Goal: Task Accomplishment & Management: Use online tool/utility

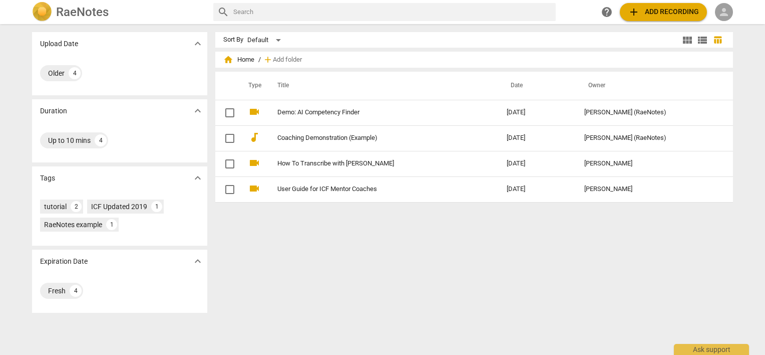
click at [719, 11] on span "person" at bounding box center [724, 12] width 12 height 12
click at [734, 32] on li "Login" at bounding box center [733, 24] width 36 height 24
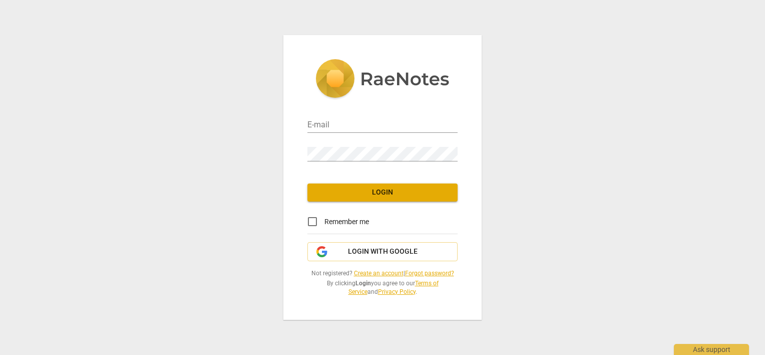
type input "[PERSON_NAME][EMAIL_ADDRESS][DOMAIN_NAME]"
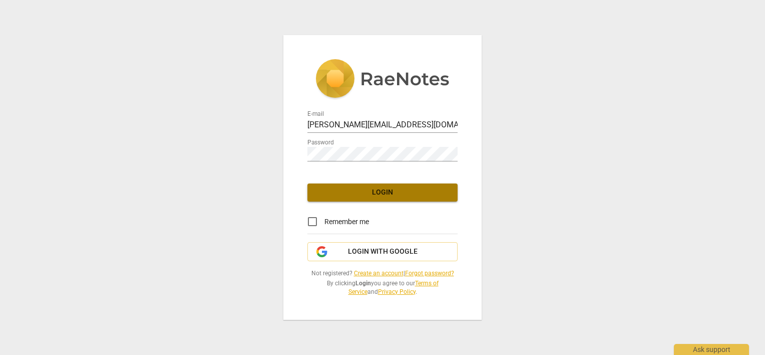
click at [386, 193] on span "Login" at bounding box center [383, 192] width 134 height 10
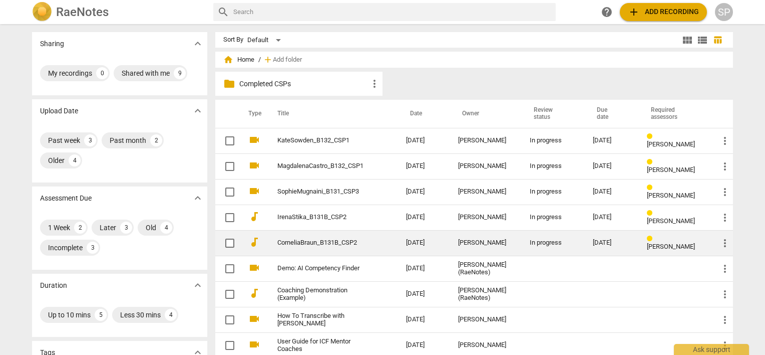
click at [310, 236] on td "CorneliaBraun_B131B_CSP2" at bounding box center [331, 243] width 133 height 26
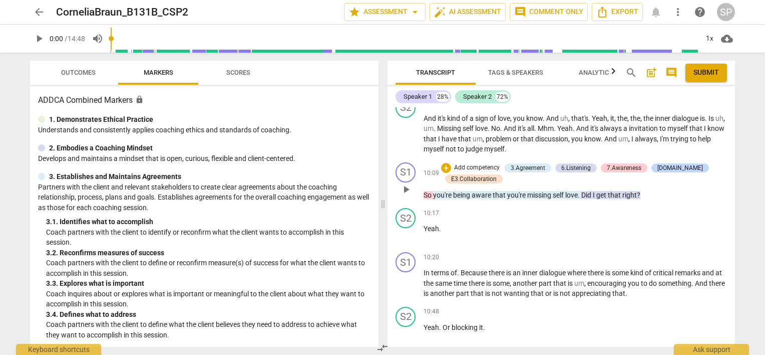
scroll to position [1302, 0]
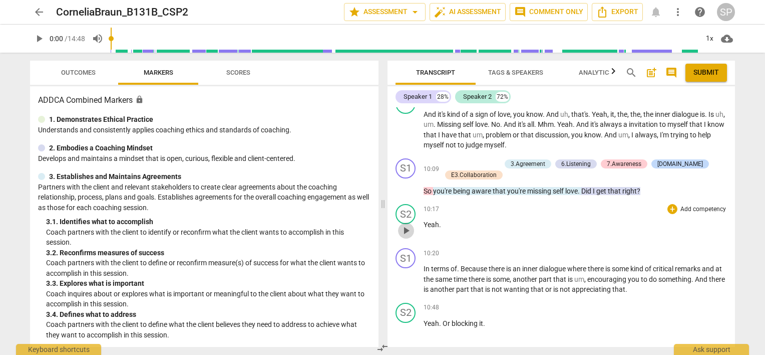
click at [407, 224] on span "play_arrow" at bounding box center [406, 230] width 12 height 12
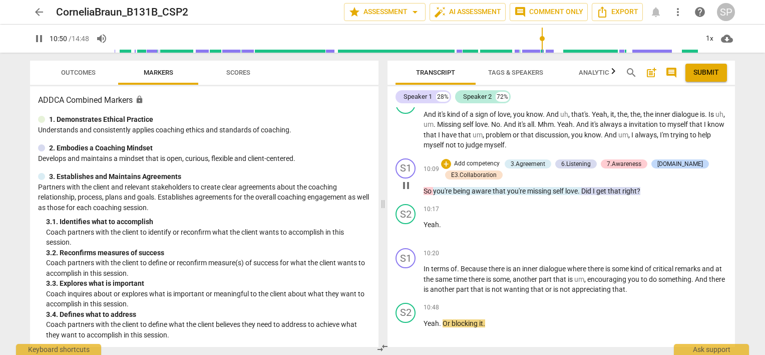
click at [407, 179] on span "pause" at bounding box center [406, 185] width 12 height 12
click at [404, 179] on span "play_arrow" at bounding box center [406, 185] width 12 height 12
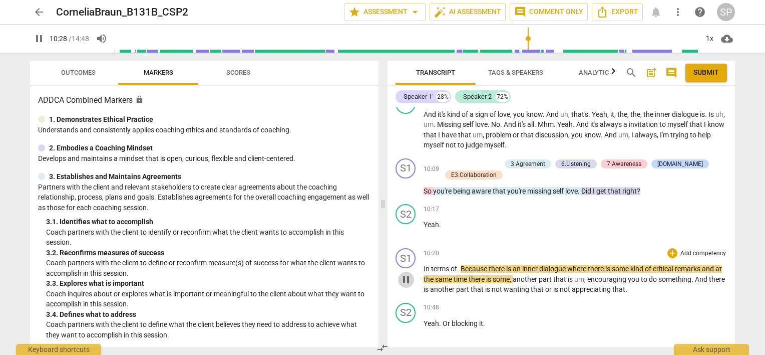
click at [406, 273] on span "pause" at bounding box center [406, 279] width 12 height 12
type input "629"
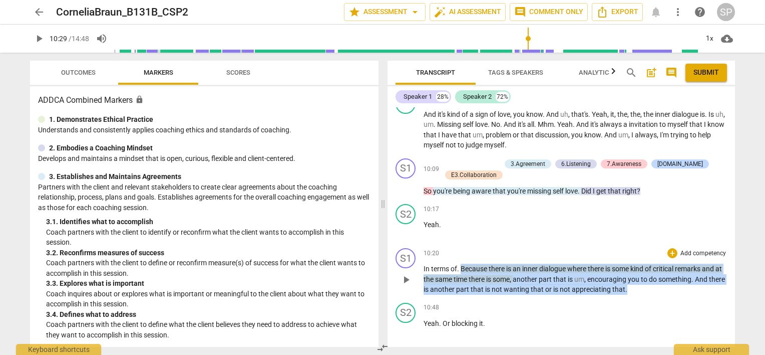
drag, startPoint x: 461, startPoint y: 254, endPoint x: 665, endPoint y: 275, distance: 204.9
click at [665, 275] on p "In terms of . Because there is an inner dialogue where there is some kind of cr…" at bounding box center [576, 278] width 304 height 31
click at [668, 248] on div "+" at bounding box center [673, 253] width 10 height 10
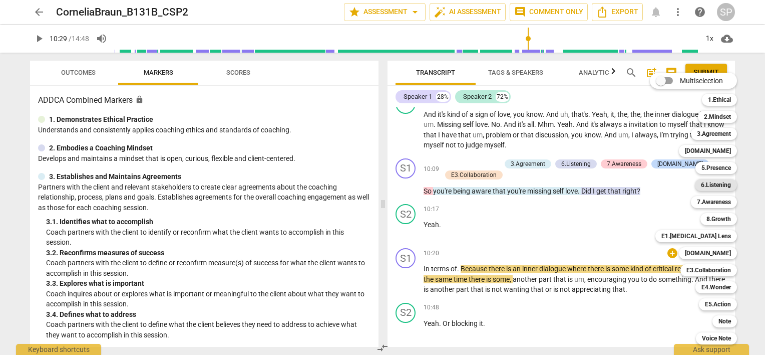
click at [709, 184] on b "6.Listening" at bounding box center [716, 185] width 30 height 12
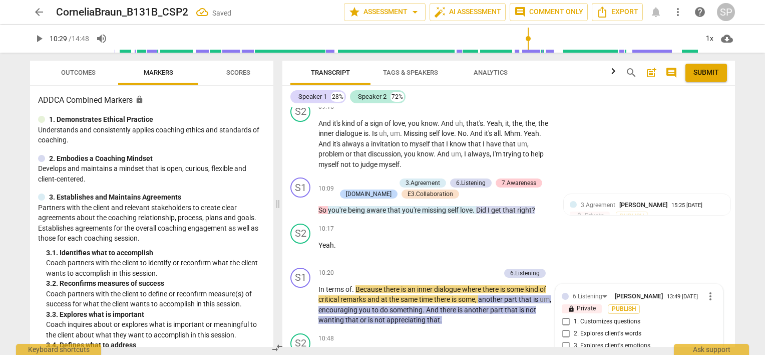
scroll to position [1631, 0]
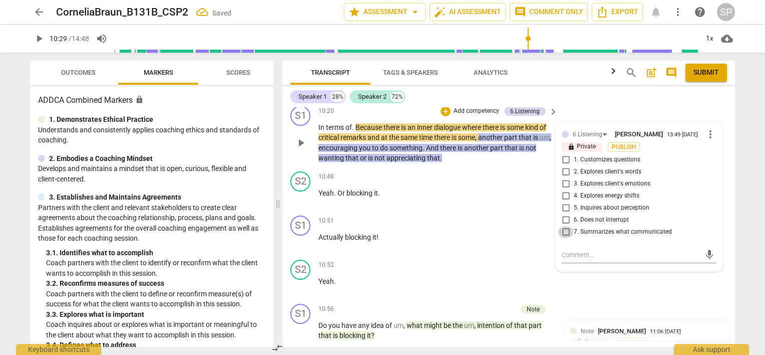
click at [563, 226] on input "7. Summarizes what communicated" at bounding box center [566, 232] width 16 height 12
checkbox input "true"
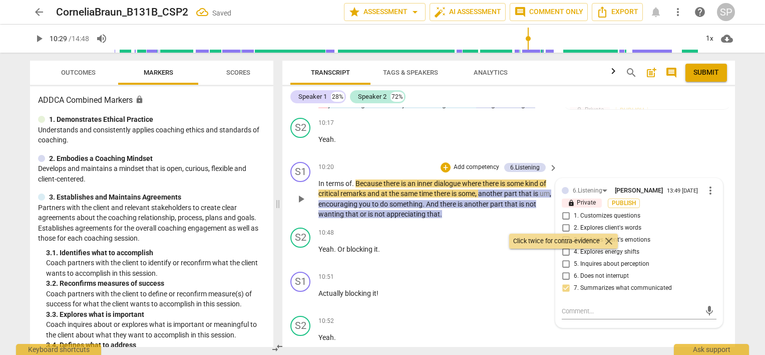
scroll to position [1581, 0]
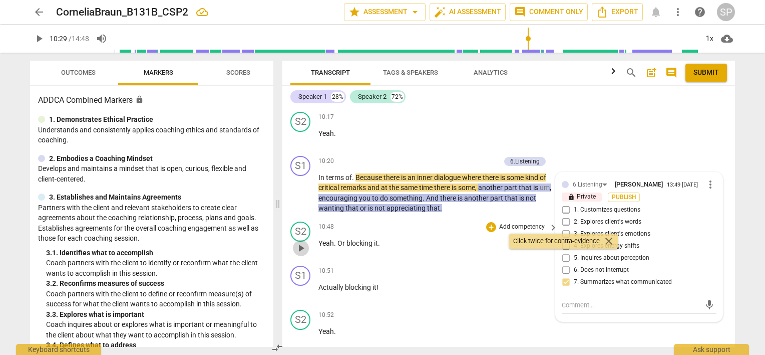
click at [301, 242] on span "play_arrow" at bounding box center [301, 248] width 12 height 12
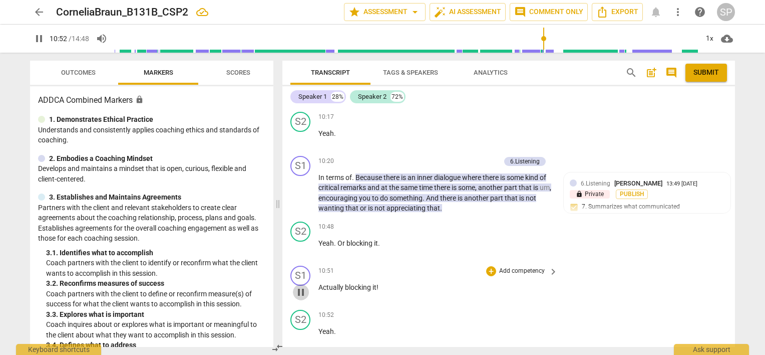
click at [300, 286] on span "pause" at bounding box center [301, 292] width 12 height 12
type input "653"
drag, startPoint x: 318, startPoint y: 259, endPoint x: 381, endPoint y: 261, distance: 62.6
click at [381, 282] on p "Actually blocking it !" at bounding box center [436, 287] width 234 height 11
click at [487, 266] on div "+" at bounding box center [491, 271] width 10 height 10
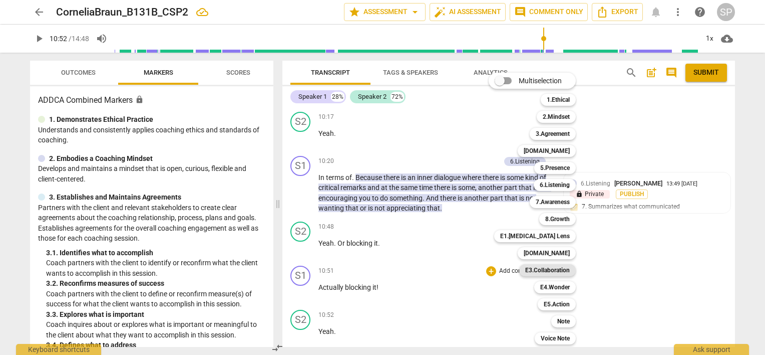
click at [539, 268] on b "E3.Collaboration" at bounding box center [547, 270] width 45 height 12
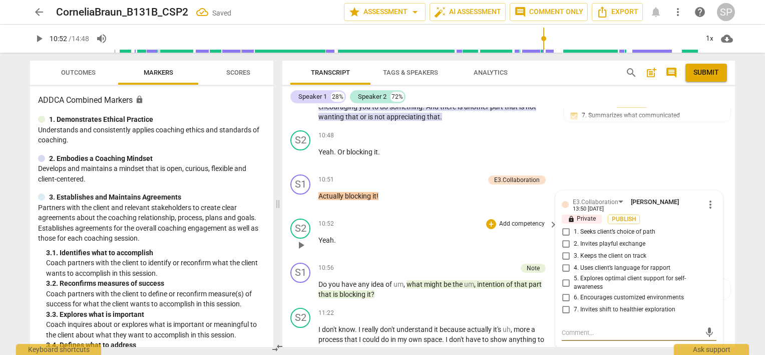
scroll to position [1700, 0]
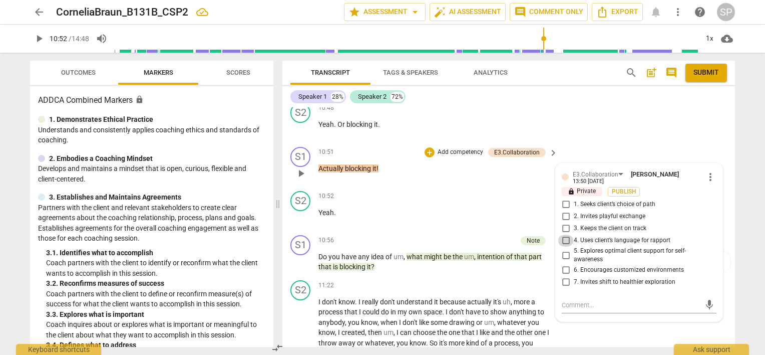
click at [566, 234] on input "4. Uses client’s language for rapport" at bounding box center [566, 240] width 16 height 12
checkbox input "true"
drag, startPoint x: 315, startPoint y: 139, endPoint x: 382, endPoint y: 141, distance: 67.2
click at [382, 143] on div "S1 play_arrow pause 10:51 + Add competency E3.Collaboration keyboard_arrow_righ…" at bounding box center [508, 165] width 453 height 44
click at [429, 147] on div "+" at bounding box center [430, 152] width 10 height 10
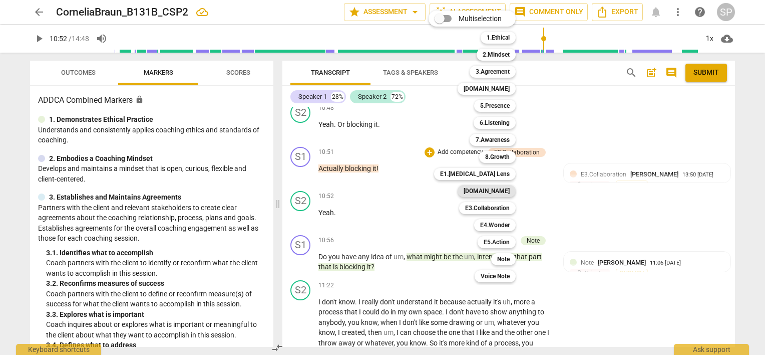
click at [493, 190] on b "[DOMAIN_NAME]" at bounding box center [487, 191] width 46 height 12
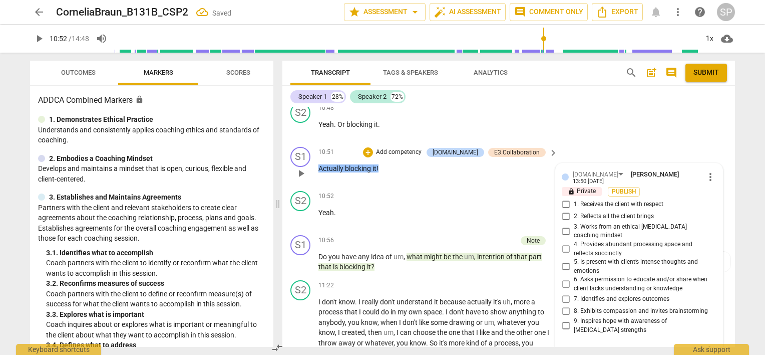
click at [565, 210] on input "2. Reflects all the client brings" at bounding box center [566, 216] width 16 height 12
checkbox input "true"
click at [563, 243] on input "4. Provides abundant processing space and reflects succinctly" at bounding box center [566, 249] width 16 height 12
checkbox input "true"
click at [299, 211] on span "play_arrow" at bounding box center [301, 217] width 12 height 12
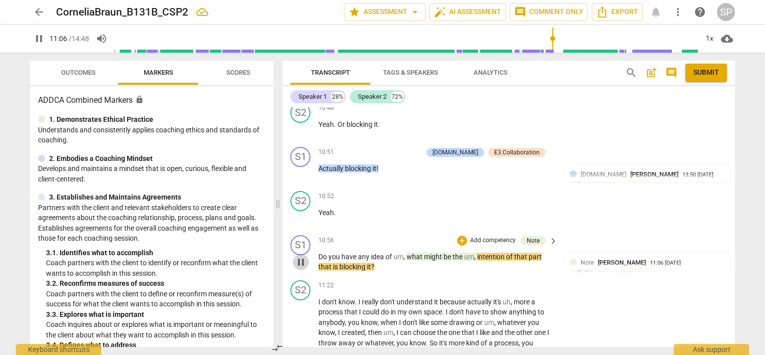
click at [299, 256] on span "pause" at bounding box center [301, 262] width 12 height 12
type input "667"
drag, startPoint x: 407, startPoint y: 226, endPoint x: 406, endPoint y: 239, distance: 13.0
click at [406, 251] on p "Do you have any idea of um , what might be the um , intention of that part that…" at bounding box center [436, 261] width 234 height 21
click at [461, 235] on div "+" at bounding box center [462, 240] width 10 height 10
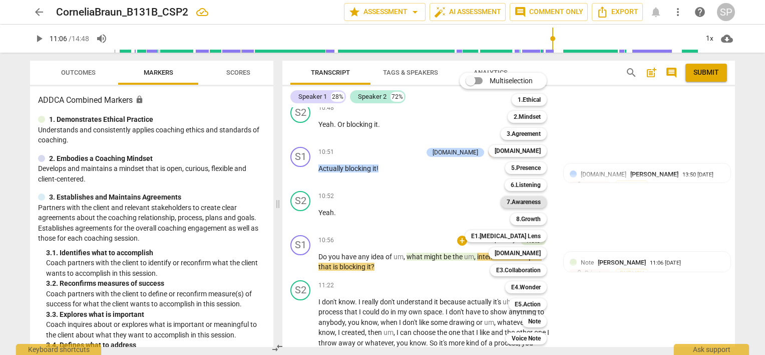
click at [539, 202] on b "7.Awareness" at bounding box center [524, 202] width 34 height 12
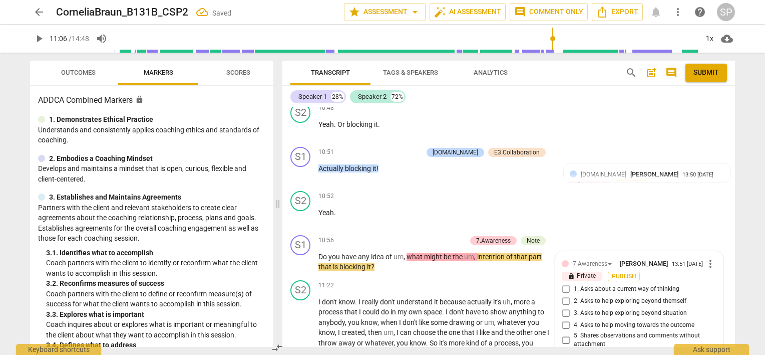
scroll to position [1846, 0]
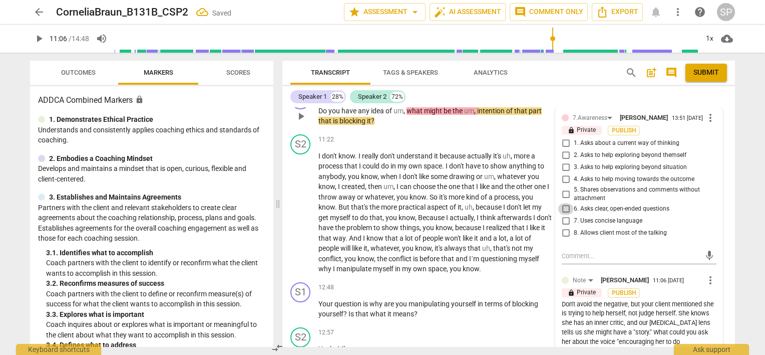
click at [567, 203] on input "6. Asks clear, open-ended questions" at bounding box center [566, 209] width 16 height 12
checkbox input "true"
click at [492, 278] on div "S1 play_arrow pause 12:48 + Add competency keyboard_arrow_right Your question i…" at bounding box center [508, 300] width 453 height 45
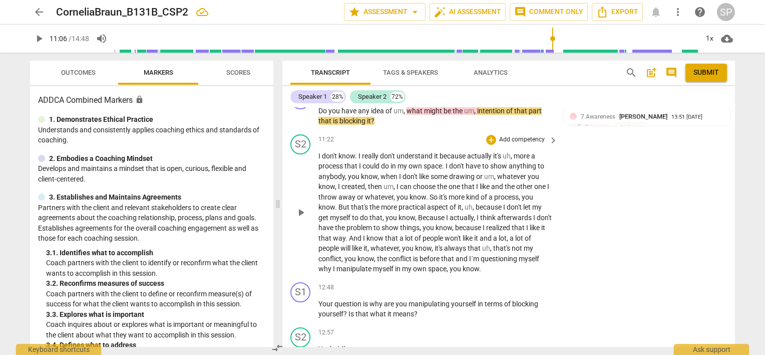
scroll to position [1745, 0]
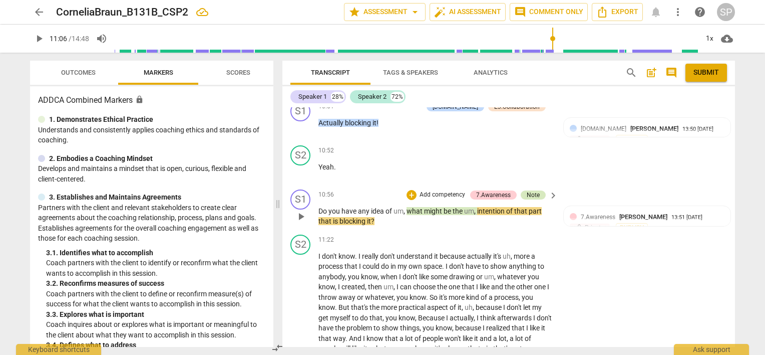
click at [531, 190] on div "Note" at bounding box center [533, 194] width 13 height 9
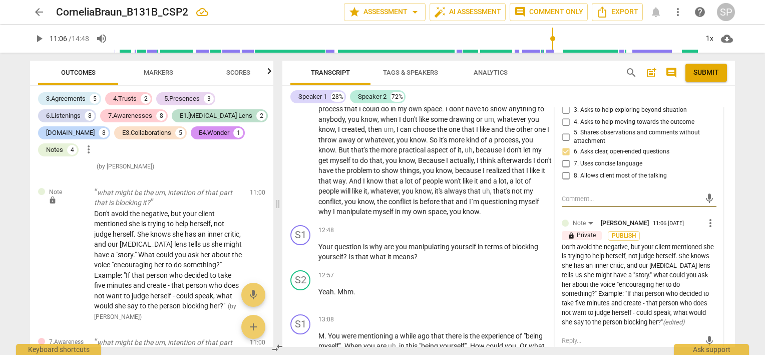
scroll to position [1896, 0]
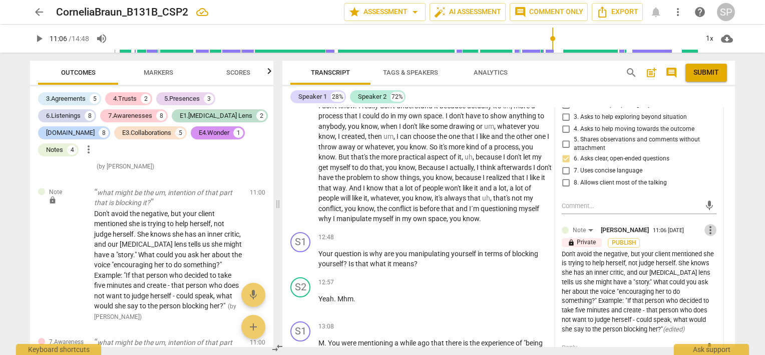
click at [705, 224] on span "more_vert" at bounding box center [711, 230] width 12 height 12
click at [715, 200] on li "Edit" at bounding box center [719, 200] width 35 height 19
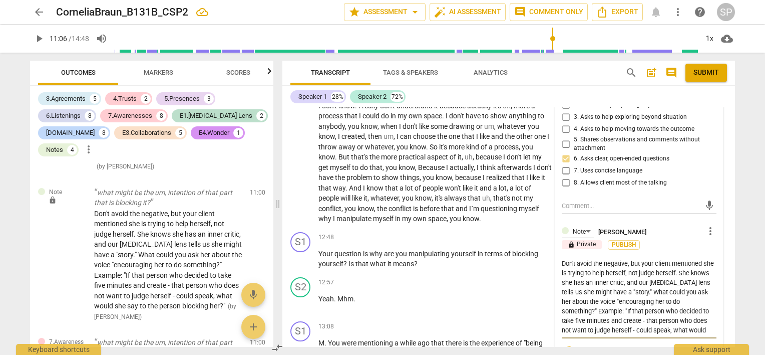
click at [628, 258] on textarea "Don't avoid the negative, but your client mentioned she is trying to help herse…" at bounding box center [639, 296] width 155 height 76
type textarea "Don't avoid the negativ, but your client mentioned she is trying to help hersel…"
type textarea "Don't avoid the negati, but your client mentioned she is trying to help herself…"
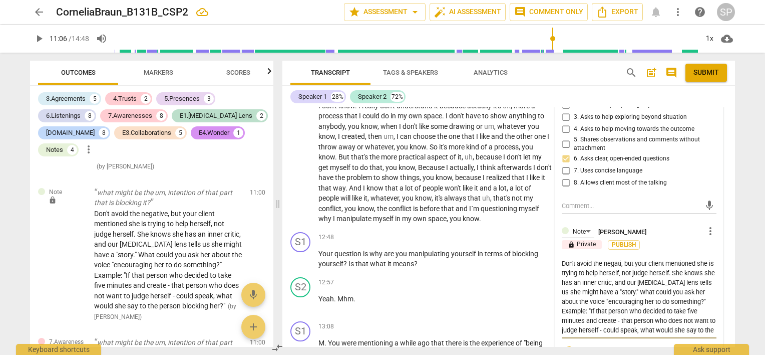
type textarea "Don't avoid the negat, but your client mentioned she is trying to help herself,…"
type textarea "Don't avoid the nega, but your client mentioned she is trying to help herself, …"
type textarea "Don't avoid the neg, but your client mentioned she is trying to help herself, n…"
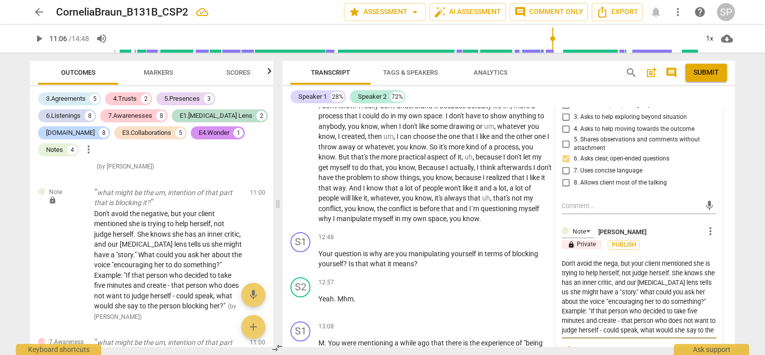
type textarea "Don't avoid the neg, but your client mentioned she is trying to help herself, n…"
type textarea "Don't avoid the ne, but your client mentioned she is trying to help herself, no…"
type textarea "Don't avoid the n, but your client mentioned she is trying to help herself, not…"
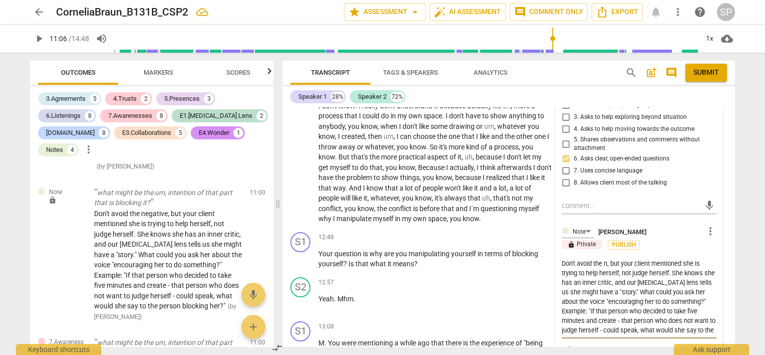
type textarea "Don't avoid the , but your client mentioned she is trying to help herself, not …"
type textarea "Don't avoid the, but your client mentioned she is trying to help herself, not j…"
type textarea "Don't avoid th, but your client mentioned she is trying to help herself, not ju…"
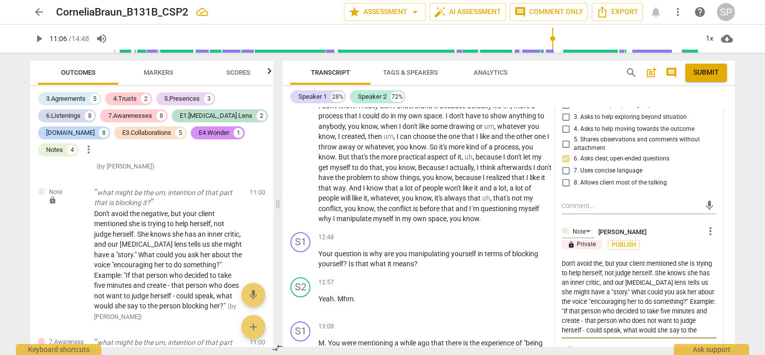
type textarea "Don't avoid th, but your client mentioned she is trying to help herself, not ju…"
type textarea "Don't avoid t, but your client mentioned she is trying to help herself, not jud…"
type textarea "Don't avoid , but your client mentioned she is trying to help herself, not judg…"
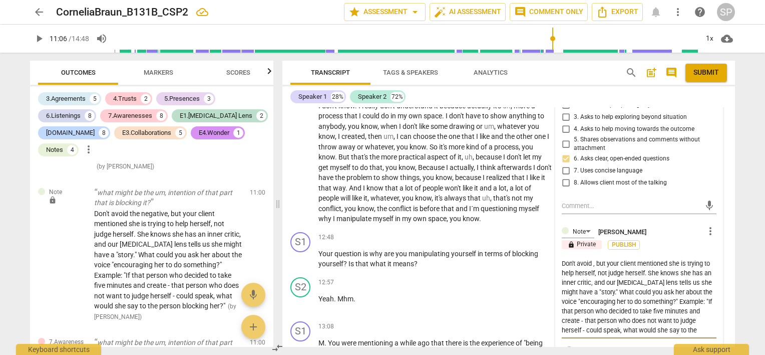
type textarea "Don't avoid, but your client mentioned she is trying to help herself, not judge…"
type textarea "Don't avoi, but your client mentioned she is trying to help herself, not judge …"
type textarea "Don't avo, but your client mentioned she is trying to help herself, not judge h…"
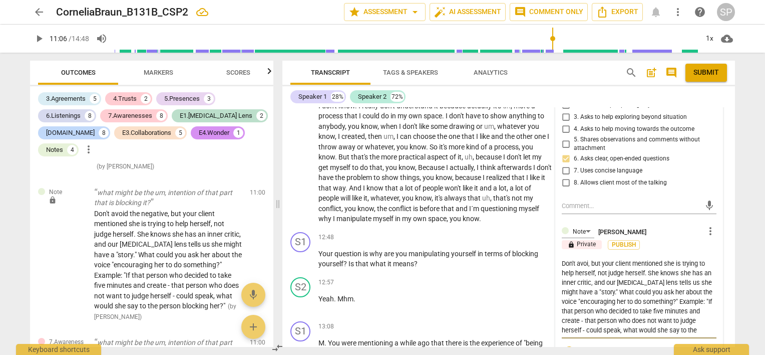
type textarea "Don't avo, but your client mentioned she is trying to help herself, not judge h…"
type textarea "Don't av, but your client mentioned she is trying to help herself, not judge he…"
type textarea "Don't a, but your client mentioned she is trying to help herself, not judge her…"
type textarea "Don't , but your client mentioned she is trying to help herself, not judge hers…"
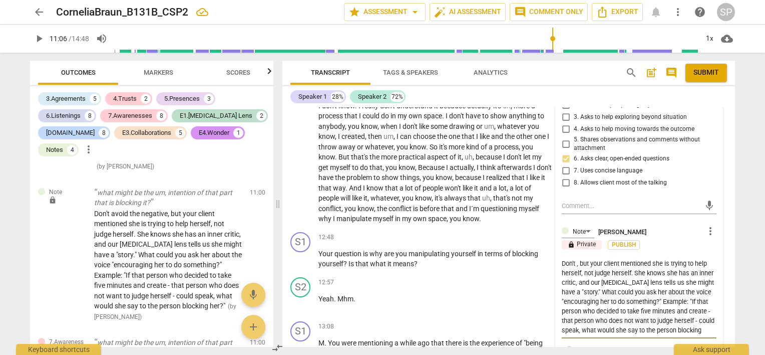
type textarea "Don't, but your client mentioned she is trying to help herself, not judge herse…"
type textarea "[PERSON_NAME]', but your client mentioned she is trying to help herself, not ju…"
type textarea "[PERSON_NAME], but your client mentioned she is trying to help herself, not jud…"
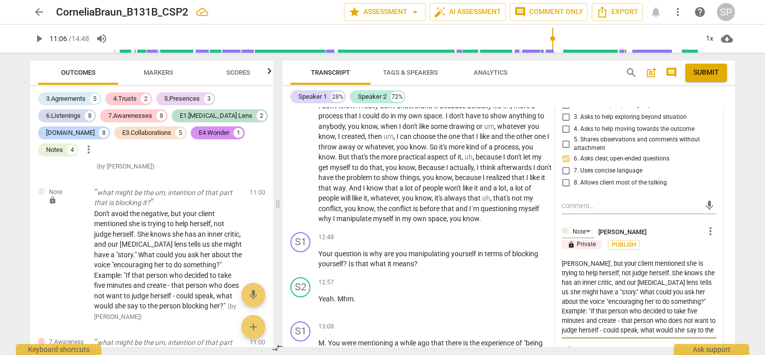
type textarea "[PERSON_NAME], but your client mentioned she is trying to help herself, not jud…"
type textarea "Do, but your client mentioned she is trying to help herself, not judge herself.…"
type textarea "D, but your client mentioned she is trying to help herself, not judge herself. …"
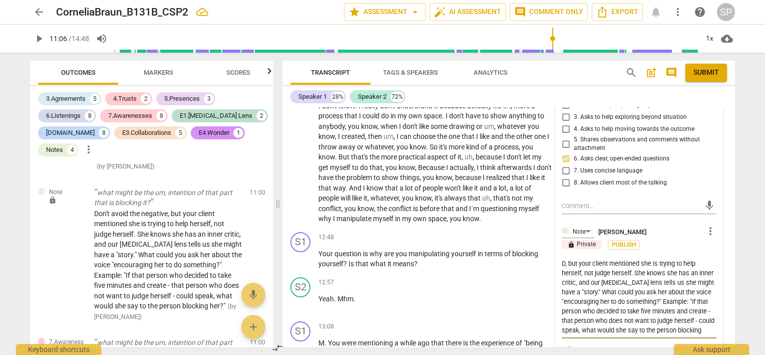
type textarea ", but your client mentioned she is trying to help herself, not judge herself. S…"
type textarea "W, but your client mentioned she is trying to help herself, not judge herself. …"
type textarea "Wh, but your client mentioned she is trying to help herself, not judge herself.…"
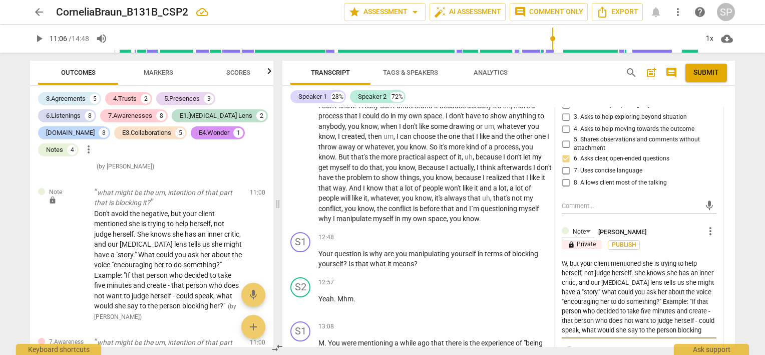
type textarea "Wh, but your client mentioned she is trying to help herself, not judge herself.…"
type textarea "Wha, but your client mentioned she is trying to help herself, not judge herself…"
type textarea "What, but your client mentioned she is trying to help herself, not judge hersel…"
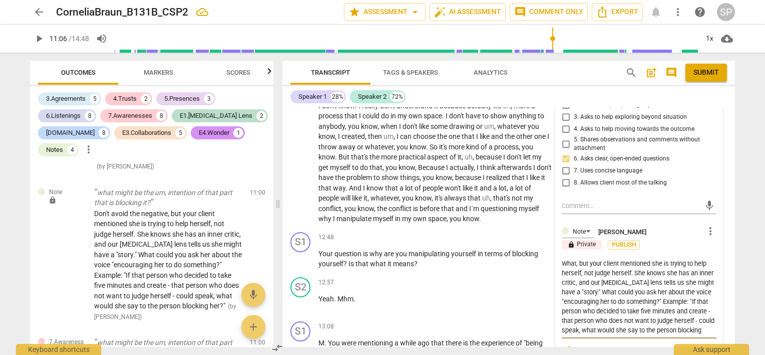
type textarea "Wha, but your client mentioned she is trying to help herself, not judge herself…"
type textarea "What, but your client mentioned she is trying to help herself, not judge hersel…"
type textarea "Wha, but your client mentioned she is trying to help herself, not judge herself…"
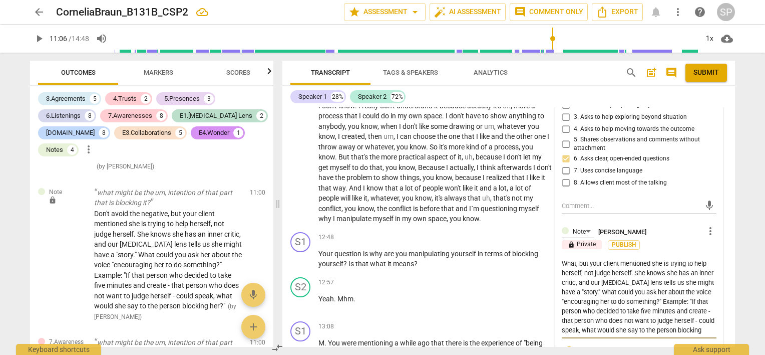
type textarea "Wha, but your client mentioned she is trying to help herself, not judge herself…"
drag, startPoint x: 561, startPoint y: 232, endPoint x: 599, endPoint y: 261, distance: 47.6
click at [599, 261] on textarea "Wha, but your client mentioned she is trying to help herself, not judge herself…" at bounding box center [639, 296] width 155 height 76
type textarea "What could you ask her about the voice "encouraging her to do something?" Examp…"
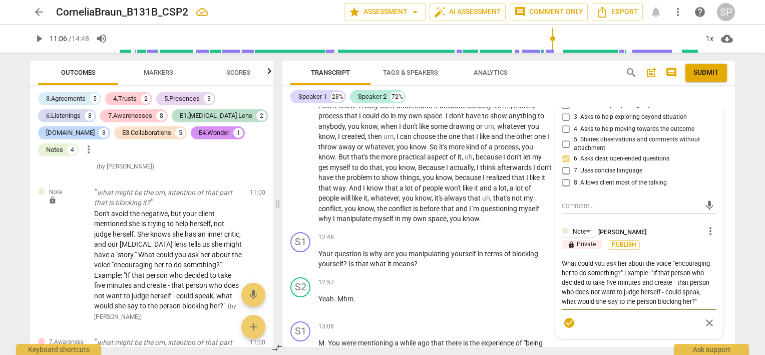
type textarea "What could you ask her about the voice "encouraging her to do something?" Examp…"
click at [626, 258] on textarea "What could you ask her about the voice "encouraging her to do something?" Examp…" at bounding box center [639, 282] width 155 height 48
click at [562, 258] on textarea "What could you ask her about the voice "encouraging her to do something?" Examp…" at bounding box center [639, 282] width 155 height 48
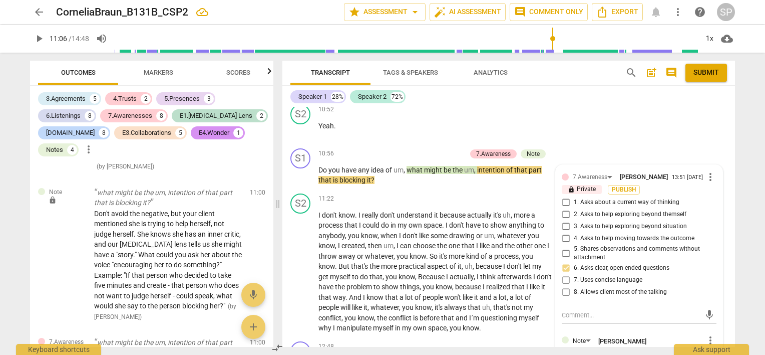
scroll to position [1846, 0]
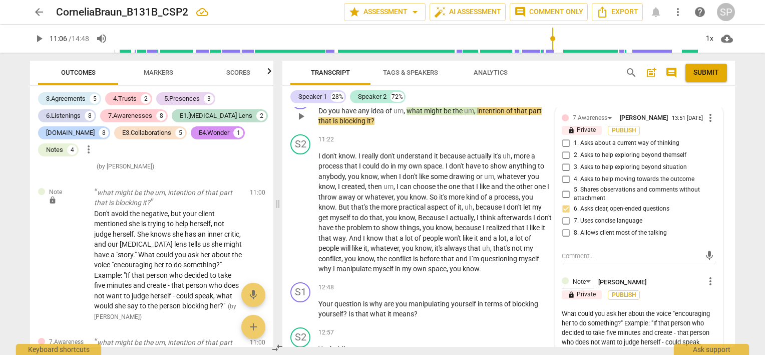
type textarea "HWhat could you ask her about the voice "encouraging her to do something?" Exam…"
type textarea "HoWhat could you ask her about the voice "encouraging her to do something?" Exa…"
type textarea "HowWhat could you ask her about the voice "encouraging her to do something?" Ex…"
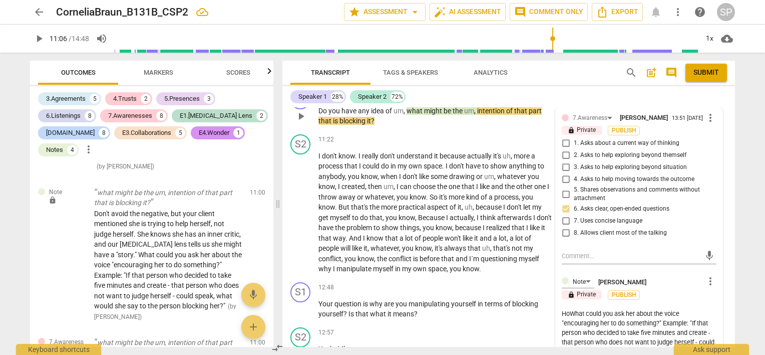
type textarea "HowWhat could you ask her about the voice "encouraging her to do something?" Ex…"
type textarea "How What could you ask her about the voice "encouraging her to do something?" E…"
type textarea "How cWhat could you ask her about the voice "encouraging her to do something?" …"
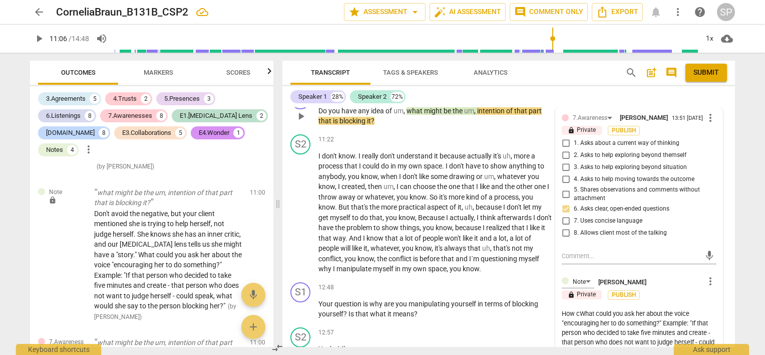
type textarea "How coWhat could you ask her about the voice "encouraging her to do something?"…"
type textarea "How couWhat could you ask her about the voice "encouraging her to do something?…"
type textarea "How coulWhat could you ask her about the voice "encouraging her to do something…"
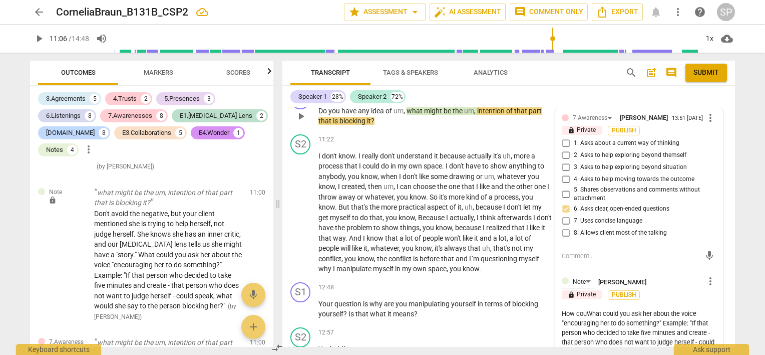
type textarea "How coulWhat could you ask her about the voice "encouraging her to do something…"
type textarea "How couldWhat could you ask her about the voice "encouraging her to do somethin…"
type textarea "How could What could you ask her about the voice "encouraging her to do somethi…"
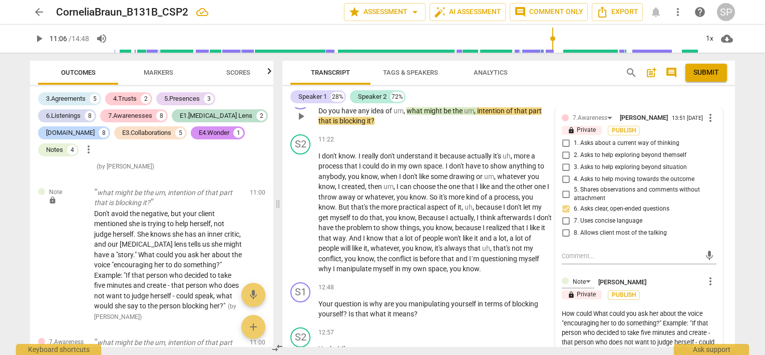
type textarea "How could yWhat could you ask her about the voice "encouraging her to do someth…"
type textarea "How could yoWhat could you ask her about the voice "encouraging her to do somet…"
type textarea "How could youWhat could you ask her about the voice "encouraging her to do some…"
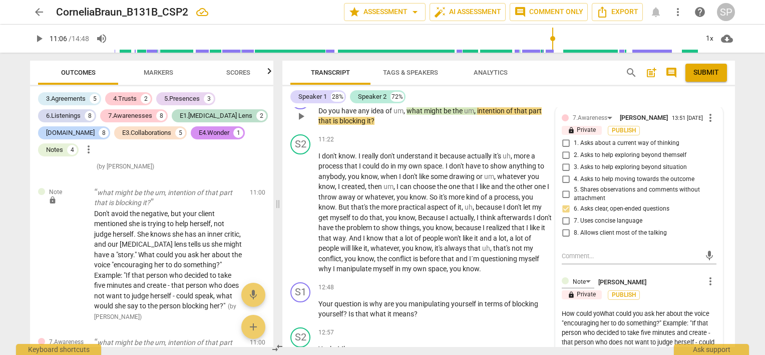
type textarea "How could youWhat could you ask her about the voice "encouraging her to do some…"
type textarea "How could you What could you ask her about the voice "encouraging her to do som…"
type textarea "How could you hWhat could you ask her about the voice "encouraging her to do so…"
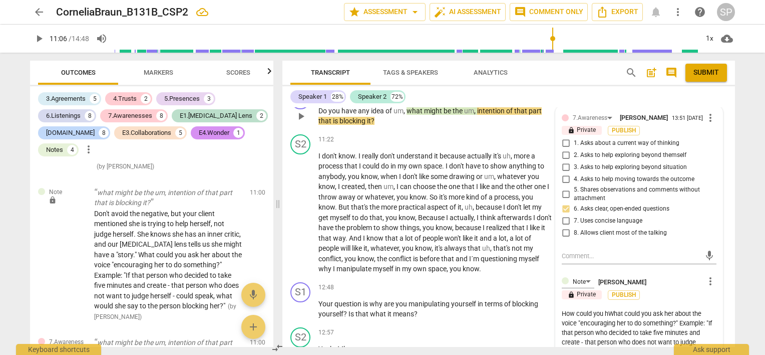
type textarea "How could you heWhat could you ask her about the voice "encouraging her to do s…"
type textarea "How could you helWhat could you ask her about the voice "encouraging her to do …"
type textarea "How could you helpWhat could you ask her about the voice "encouraging her to do…"
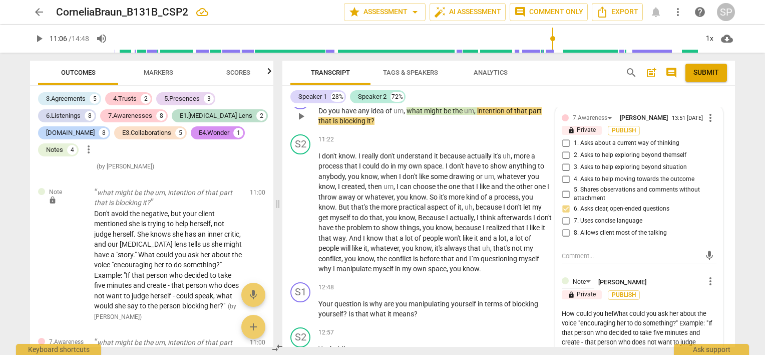
type textarea "How could you helpWhat could you ask her about the voice "encouraging her to do…"
type textarea "How could you help What could you ask her about the voice "encouraging her to d…"
type textarea "How could you help hWhat could you ask her about the voice "encouraging her to …"
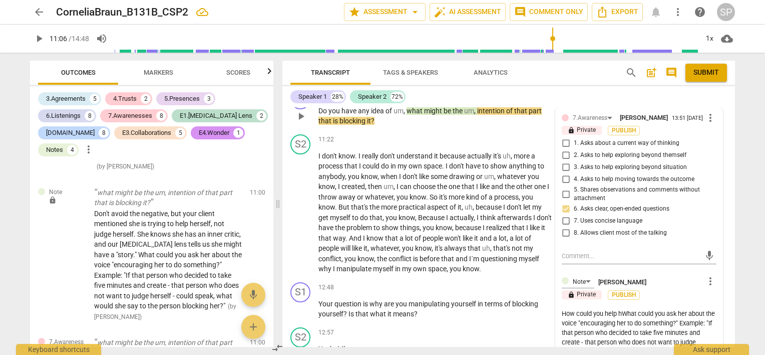
type textarea "How could you help heWhat could you ask her about the voice "encouraging her to…"
type textarea "How could you help herWhat could you ask her about the voice "encouraging her t…"
type textarea "How could you help her What could you ask her about the voice "encouraging her …"
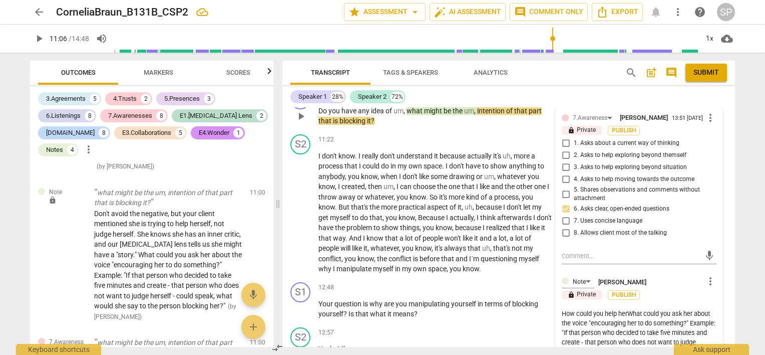
type textarea "How could you help her What could you ask her about the voice "encouraging her …"
type textarea "How could you help her cWhat could you ask her about the voice "encouraging her…"
type textarea "How could you help her coWhat could you ask her about the voice "encouraging he…"
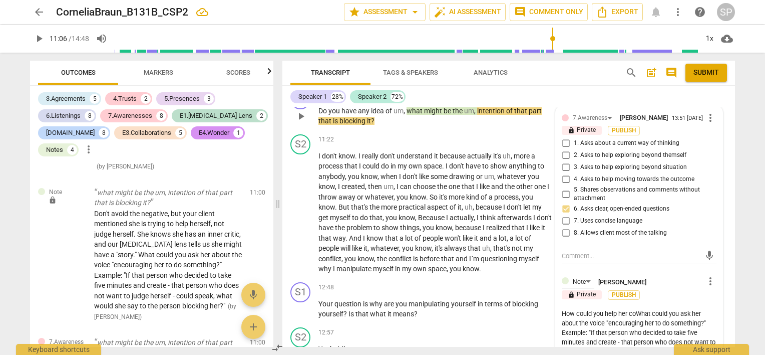
type textarea "How could you help her conWhat could you ask her about the voice "encouraging h…"
type textarea "How could you help her consWhat could you ask her about the voice "encouraging …"
type textarea "How could you help her consiWhat could you ask her about the voice "encouraging…"
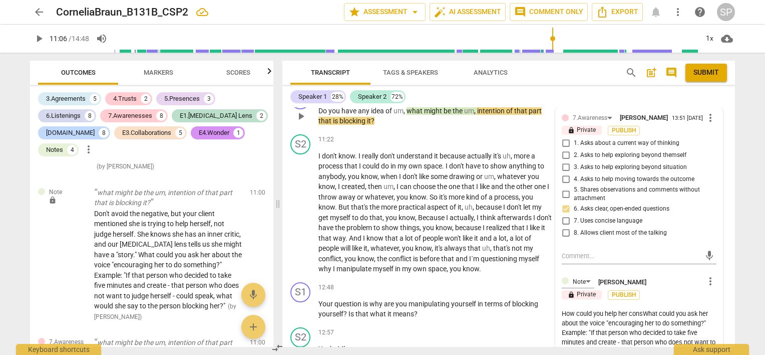
type textarea "How could you help her consiWhat could you ask her about the voice "encouraging…"
type textarea "How could you help her considWhat could you ask her about the voice "encouragin…"
type textarea "How could you help her consideWhat could you ask her about the voice "encouragi…"
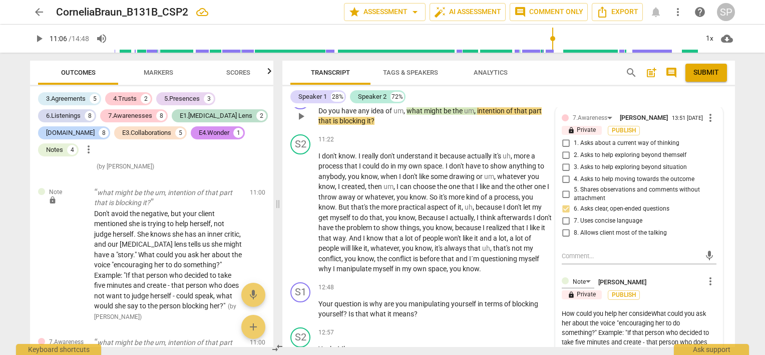
type textarea "How could you help her considerWhat could you ask her about the voice "encourag…"
type textarea "How could you help her consider What could you ask her about the voice "encoura…"
type textarea "How could you help her consider tWhat could you ask her about the voice "encour…"
type textarea "How could you help her consider thWhat could you ask her about the voice "encou…"
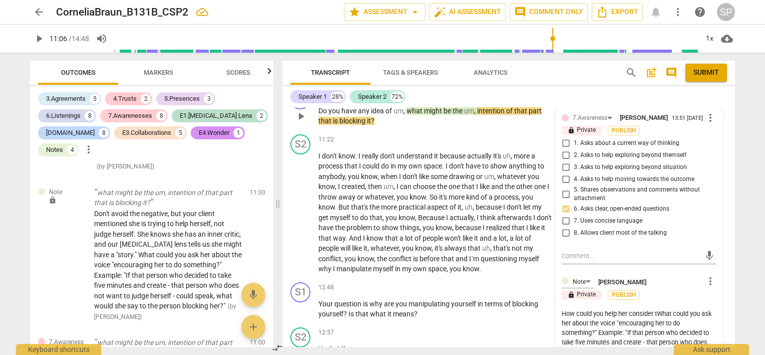
type textarea "How could you help her consider thWhat could you ask her about the voice "encou…"
type textarea "How could you help her consider thiWhat could you ask her about the voice "enco…"
type textarea "How could you help her consider thisWhat could you ask her about the voice "enc…"
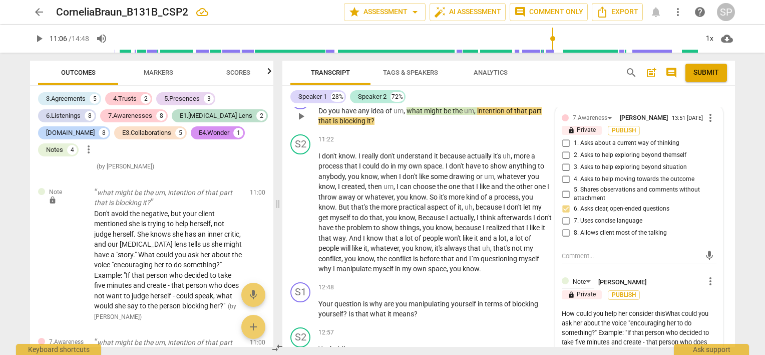
type textarea "How could you help her consider this What could you ask her about the voice "en…"
type textarea "How could you help her consider this aWhat could you ask her about the voice "e…"
type textarea "How could you help her consider this a What could you ask her about the voice "…"
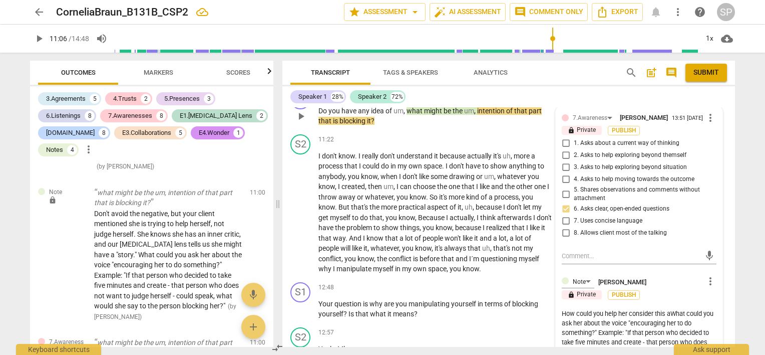
type textarea "How could you help her consider this a What could you ask her about the voice "…"
type textarea "How could you help her consider this a dWhat could you ask her about the voice …"
type textarea "How could you help her consider this a diWhat could you ask her about the voice…"
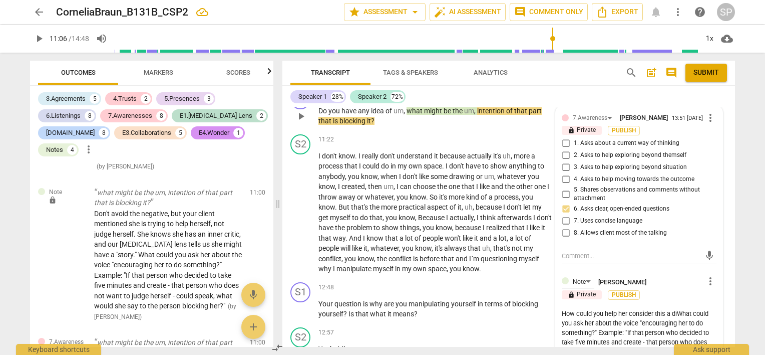
type textarea "How could you help her consider this a difWhat could you ask her about the voic…"
type textarea "How could you help her consider this a diffWhat could you ask her about the voi…"
type textarea "How could you help her consider this a diffeWhat could you ask her about the vo…"
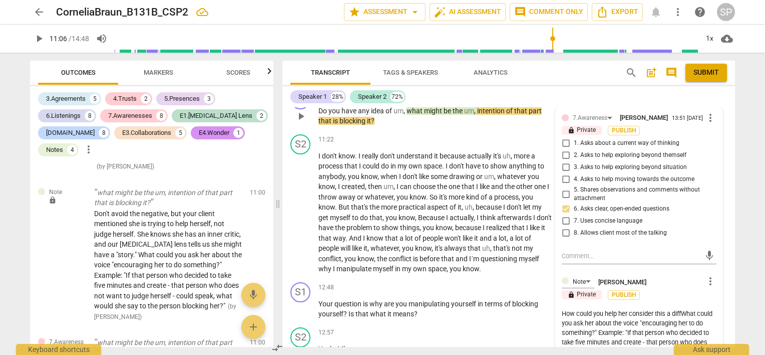
type textarea "How could you help her consider this a diffeWhat could you ask her about the vo…"
type textarea "How could you help her consider this a differWhat could you ask her about the v…"
type textarea "How could you help her consider this a differeWhat could you ask her about the …"
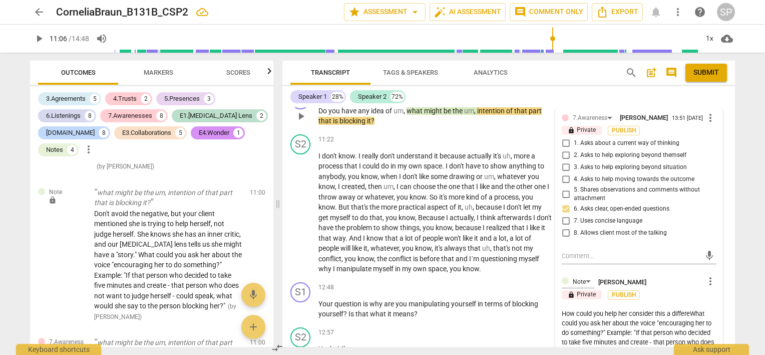
type textarea "How could you help her consider this a differenWhat could you ask her about the…"
type textarea "How could you help her consider this a differentWhat could you ask her about th…"
type textarea "How could you help her consider this a different What could you ask her about t…"
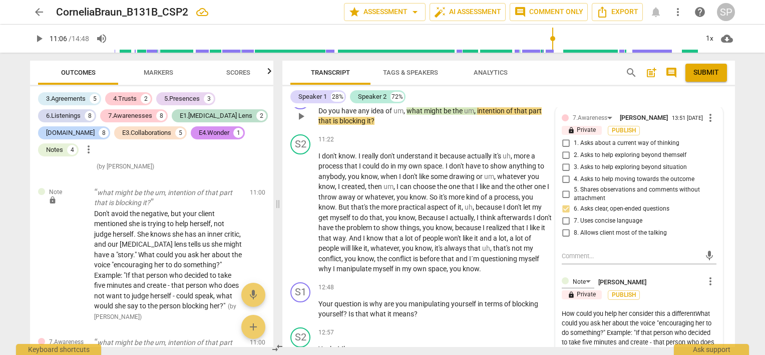
type textarea "How could you help her consider this a different What could you ask her about t…"
type textarea "How could you help her consider this a different wWhat could you ask her about …"
type textarea "How could you help her consider this a different waWhat could you ask her about…"
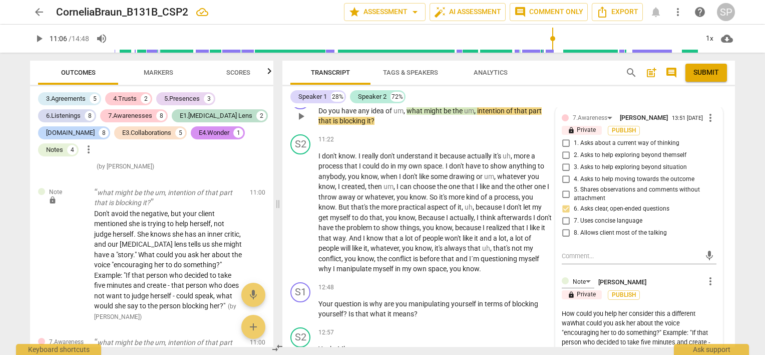
type textarea "How could you help her consider this a different wayWhat could you ask her abou…"
type textarea "How could you help her consider this a different way What could you ask her abo…"
type textarea "How could you help her consider this a different way bWhat could you ask her ab…"
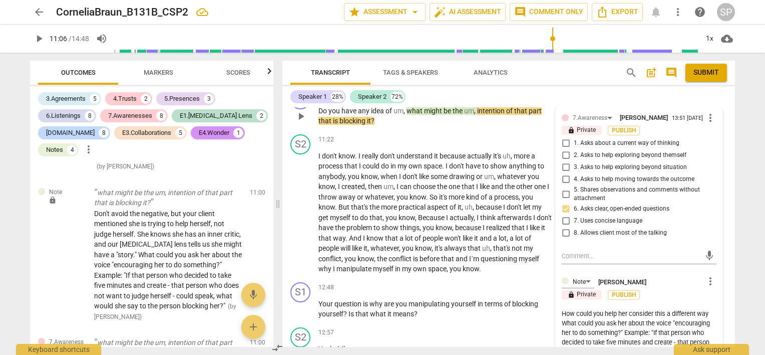
type textarea "How could you help her consider this a different way bWhat could you ask her ab…"
type textarea "How could you help her consider this a different way byWhat could you ask her a…"
type textarea "How could you help her consider this a different way by What could you ask her …"
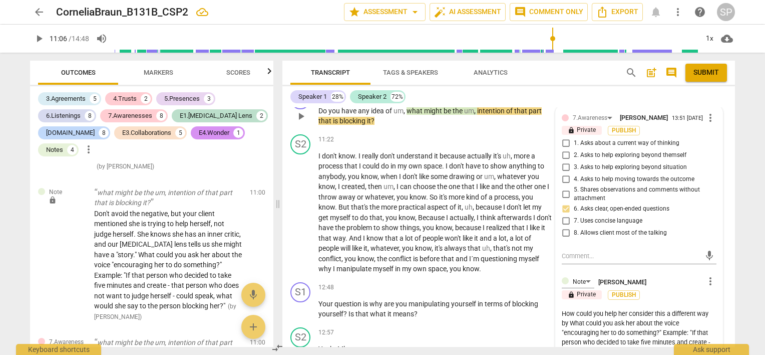
type textarea "How could you help her consider this a different way by aWhat could you ask her…"
type textarea "How could you help her consider this a different way by asWhat could you ask he…"
type textarea "How could you help her consider this a different way by askWhat could you ask h…"
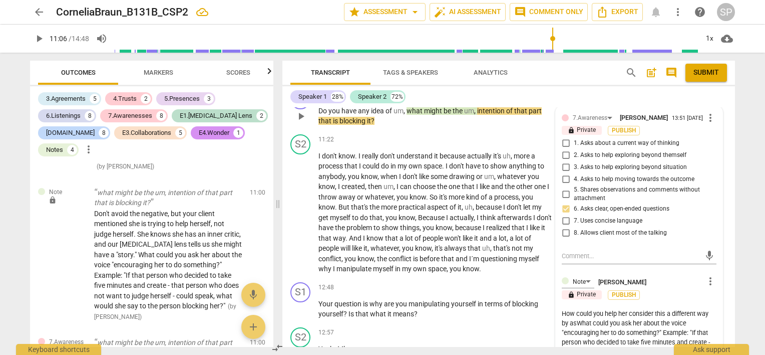
type textarea "How could you help her consider this a different way by askWhat could you ask h…"
type textarea "How could you help her consider this a different way by [PERSON_NAME] could you…"
type textarea "How could you help her consider this a different way by askinWhat could you ask…"
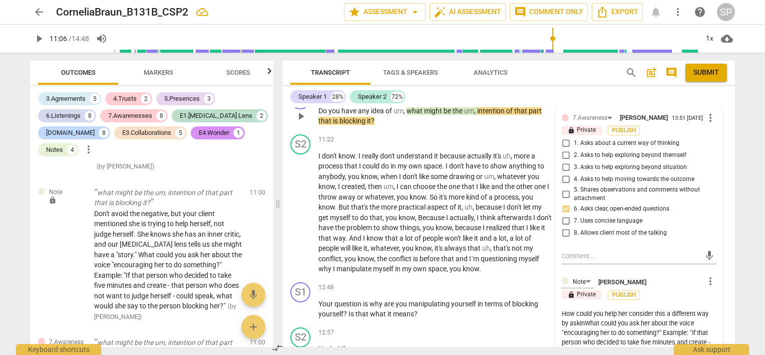
type textarea "How could you help her consider this a different way by askingWhat could you as…"
type textarea "How could you help her consider this a different way by askinghat could you ask…"
type textarea "How could you help her consider this a different way by askingat could you ask …"
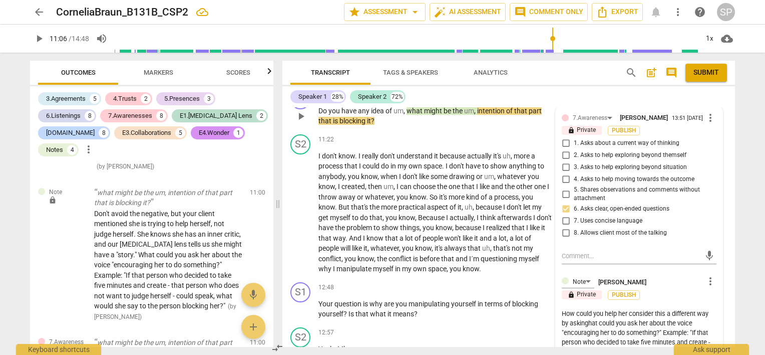
type textarea "How could you help her consider this a different way by askingat could you ask …"
type textarea "How could you help her consider this a different way by askingt could you ask h…"
click at [693, 309] on textarea "How could you help her consider this a different way by asking her about the vo…" at bounding box center [639, 337] width 155 height 57
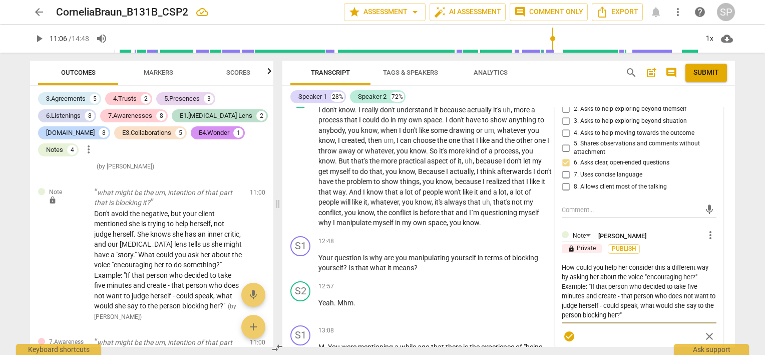
scroll to position [1896, 0]
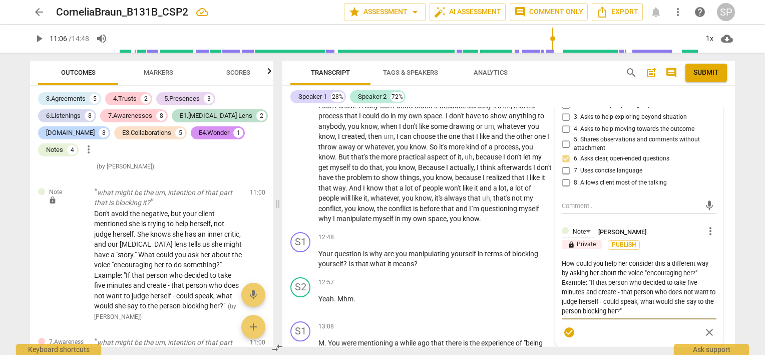
click at [587, 258] on textarea "How could you help her consider this a different way by asking her about the vo…" at bounding box center [639, 286] width 155 height 57
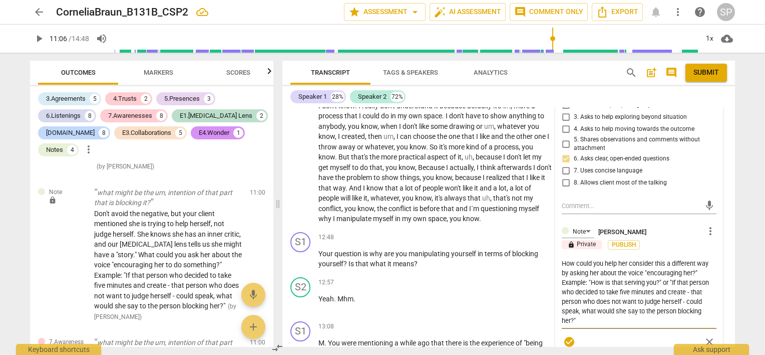
click at [688, 258] on textarea "How could you help her consider this a different way by asking her about the vo…" at bounding box center [639, 291] width 155 height 67
drag, startPoint x: 669, startPoint y: 252, endPoint x: 656, endPoint y: 280, distance: 30.5
click at [656, 280] on textarea "How could you help her consider this a different way by asking her about the vo…" at bounding box center [639, 291] width 155 height 67
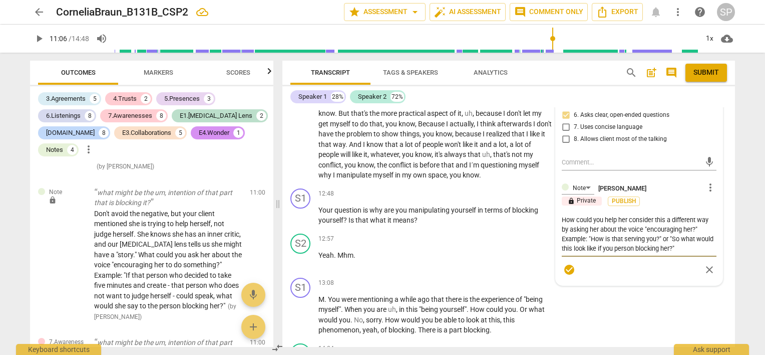
scroll to position [1946, 0]
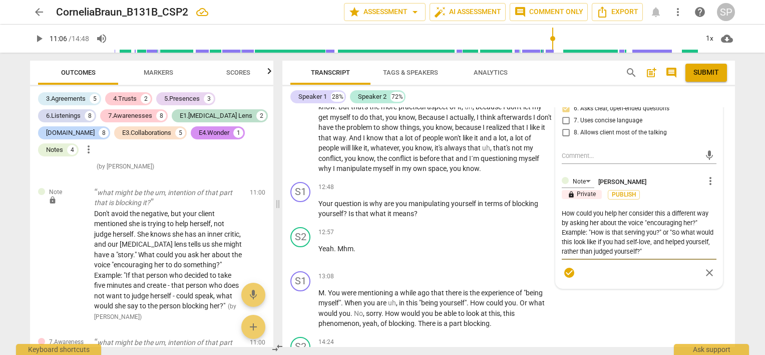
click at [668, 208] on textarea "How could you help her consider this a different way by asking her about the vo…" at bounding box center [639, 232] width 155 height 48
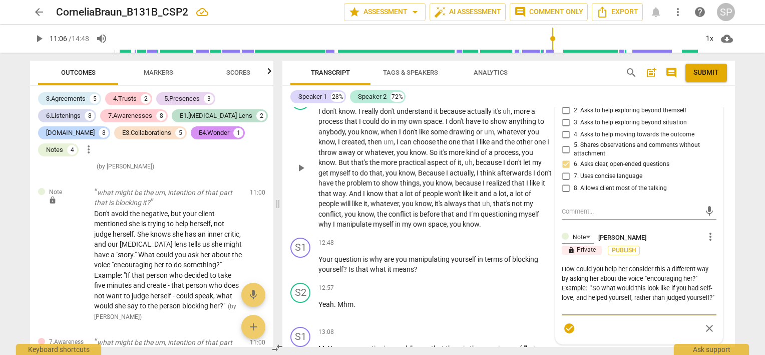
scroll to position [1896, 0]
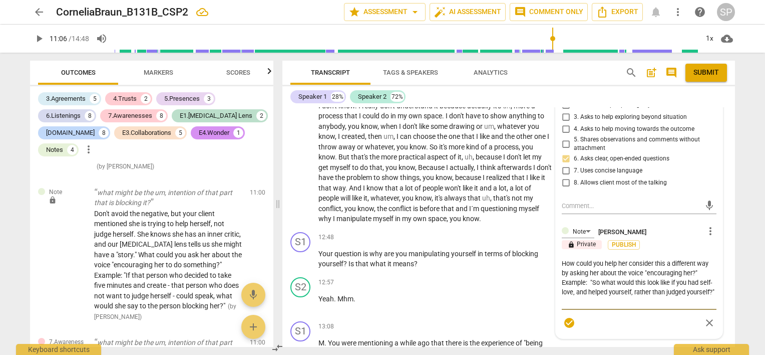
click at [647, 258] on textarea "How could you help her consider this a different way by asking her about the vo…" at bounding box center [639, 282] width 155 height 48
click at [568, 317] on span "check_circle" at bounding box center [569, 323] width 12 height 12
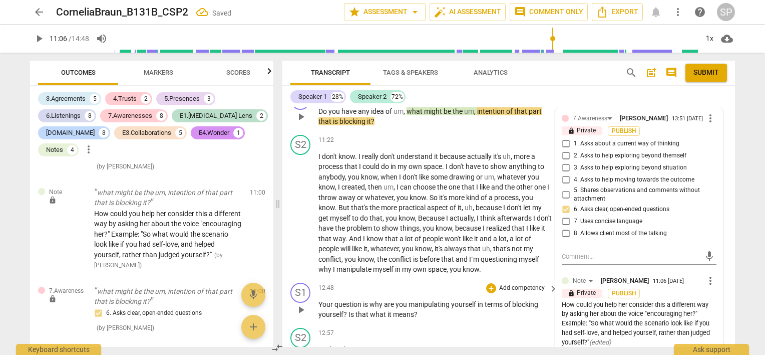
scroll to position [1745, 0]
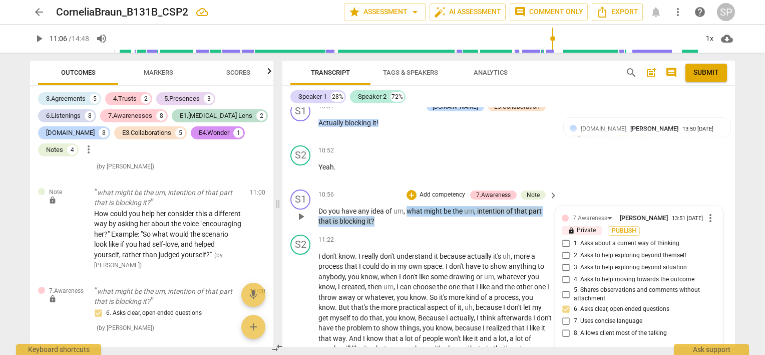
drag, startPoint x: 408, startPoint y: 178, endPoint x: 409, endPoint y: 187, distance: 9.1
click at [409, 206] on p "Do you have any idea of um , what might be the um , intention of that part that…" at bounding box center [436, 216] width 234 height 21
click at [410, 190] on div "+" at bounding box center [412, 195] width 10 height 10
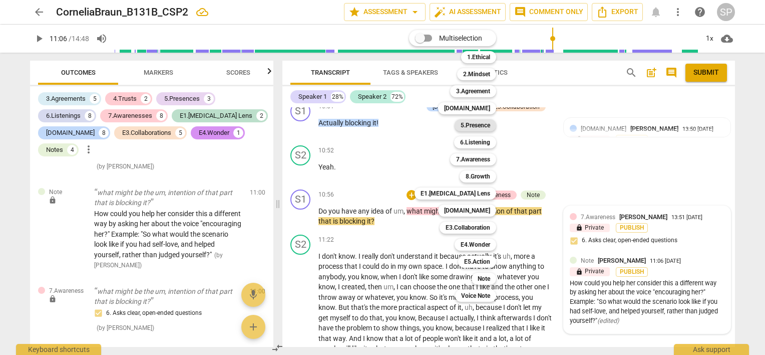
click at [475, 128] on b "5.Presence" at bounding box center [476, 125] width 30 height 12
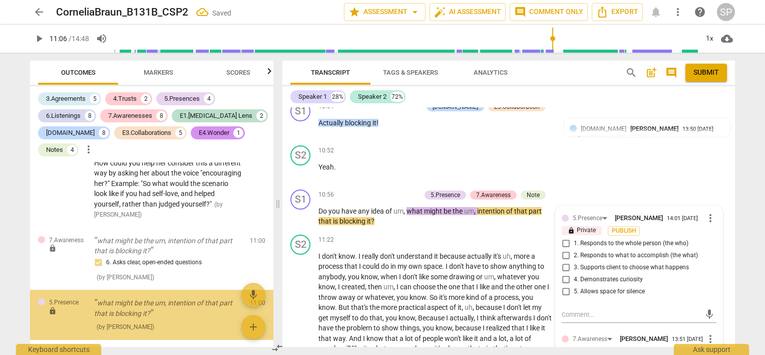
scroll to position [3579, 0]
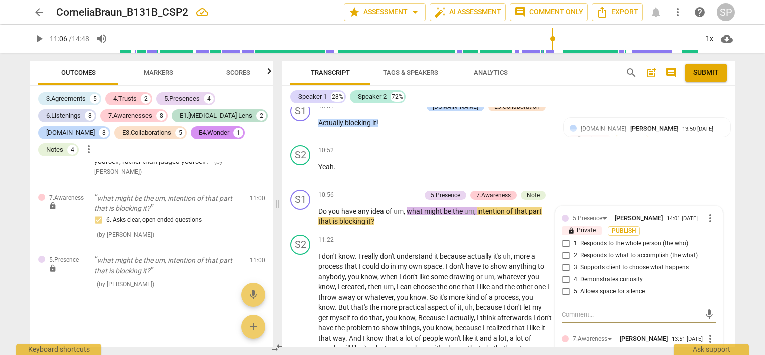
click at [562, 273] on input "4. Demonstrates curiosity" at bounding box center [566, 279] width 16 height 12
click at [562, 237] on input "1. Responds to the whole person (the who)" at bounding box center [566, 243] width 16 height 12
click at [412, 206] on p "Do you have any idea of um , what might be the um , intention of that part that…" at bounding box center [436, 216] width 234 height 21
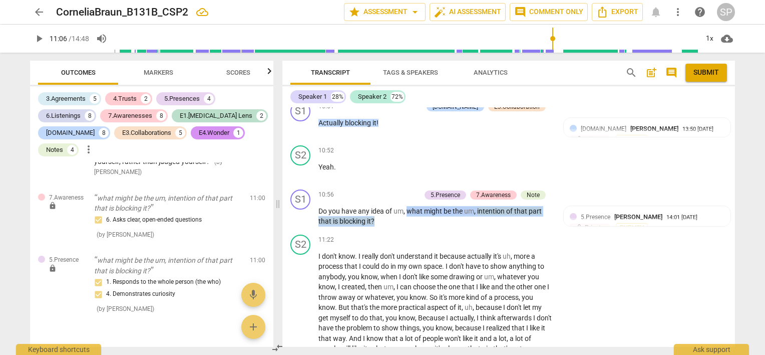
drag, startPoint x: 409, startPoint y: 178, endPoint x: 410, endPoint y: 187, distance: 9.1
click at [410, 206] on p "Do you have any idea of um , what might be the um , intention of that part that…" at bounding box center [436, 216] width 234 height 21
click at [364, 190] on div "+" at bounding box center [366, 195] width 10 height 10
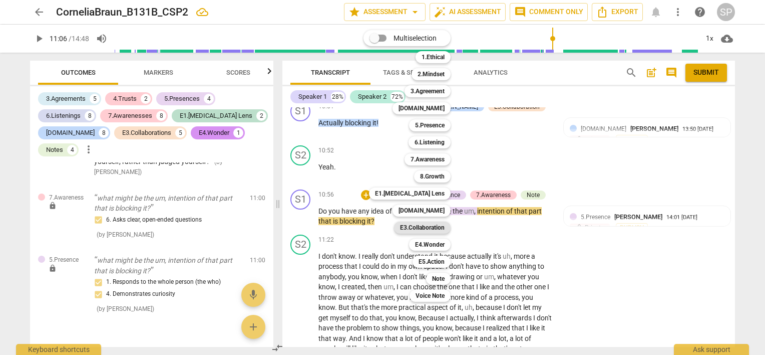
click at [416, 226] on b "E3.Collaboration" at bounding box center [422, 227] width 45 height 12
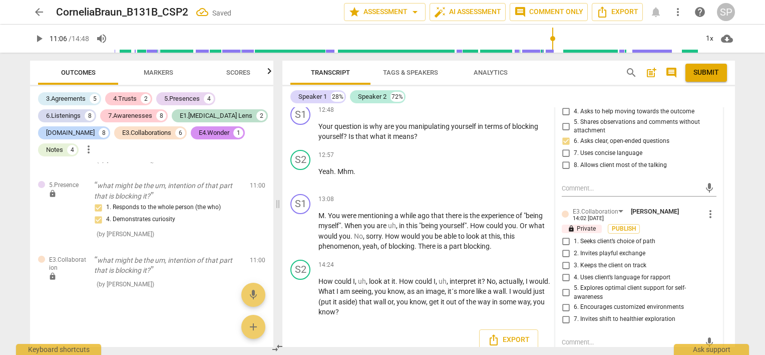
scroll to position [2046, 0]
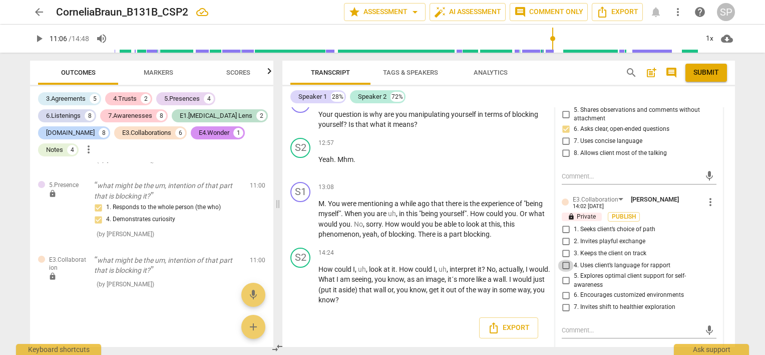
click at [566, 259] on input "4. Uses client’s language for rapport" at bounding box center [566, 265] width 16 height 12
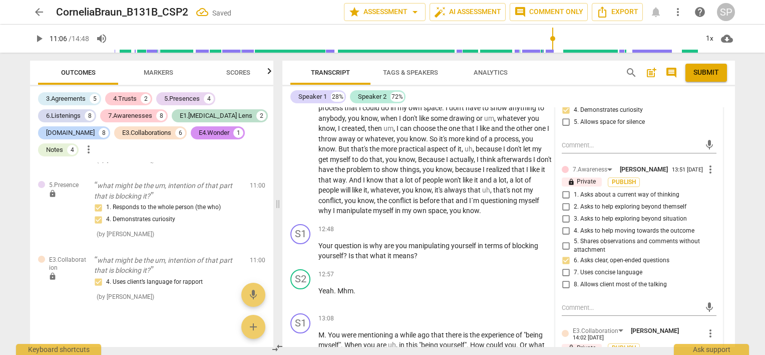
scroll to position [1796, 0]
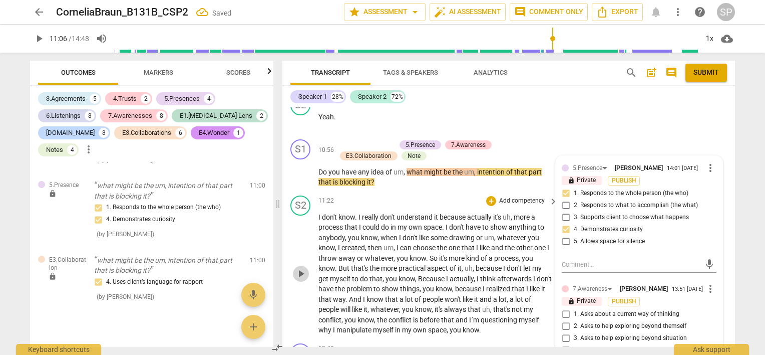
click at [300, 267] on span "play_arrow" at bounding box center [301, 273] width 12 height 12
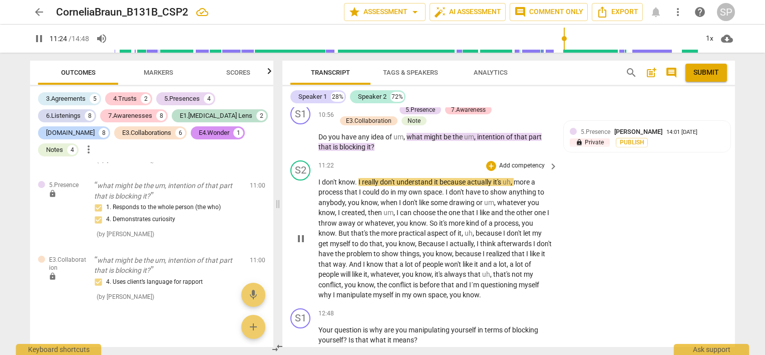
scroll to position [1846, 0]
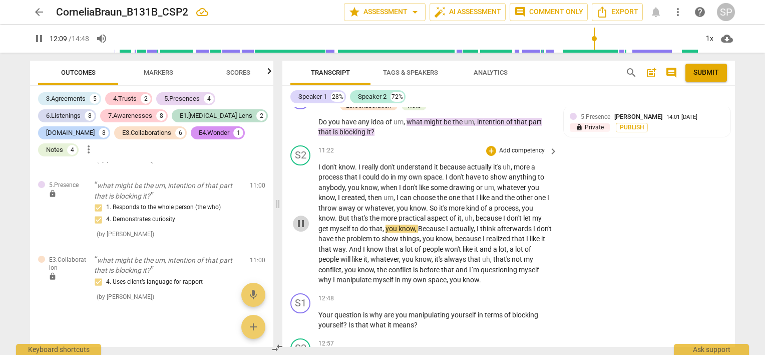
click at [303, 217] on span "pause" at bounding box center [301, 223] width 12 height 12
click at [303, 217] on span "play_arrow" at bounding box center [301, 223] width 12 height 12
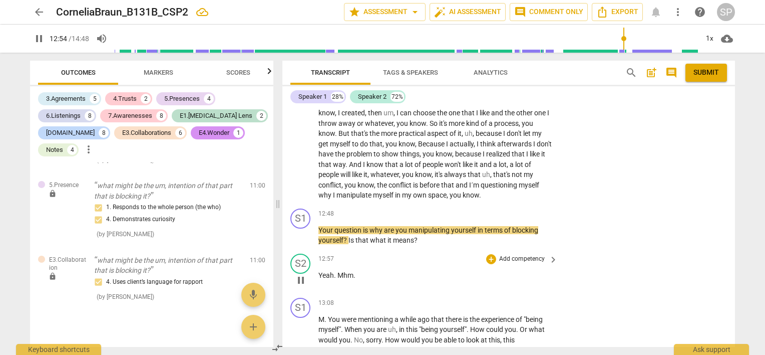
scroll to position [1946, 0]
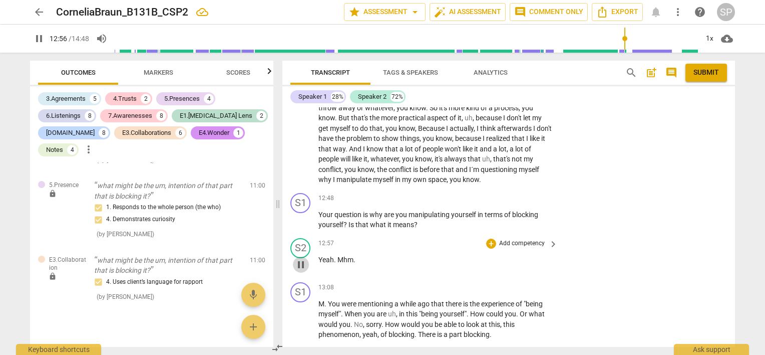
click at [299, 258] on span "pause" at bounding box center [301, 264] width 12 height 12
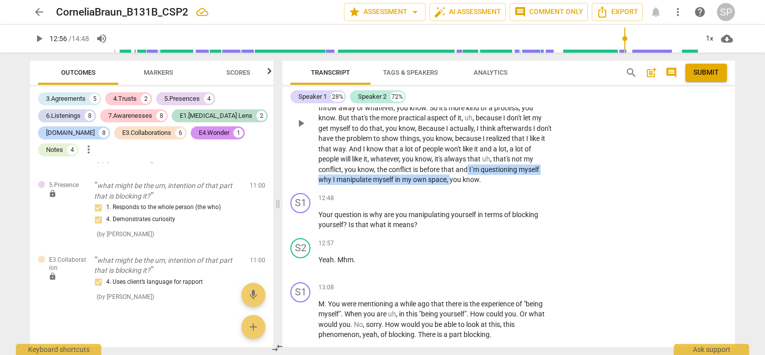
drag, startPoint x: 468, startPoint y: 140, endPoint x: 451, endPoint y: 150, distance: 19.5
click at [451, 150] on p "I don't know . I really don't understand it because actually it's uh , more a p…" at bounding box center [436, 123] width 234 height 123
copy p "I´m questioning myself why I manipulate myself in my own space ,"
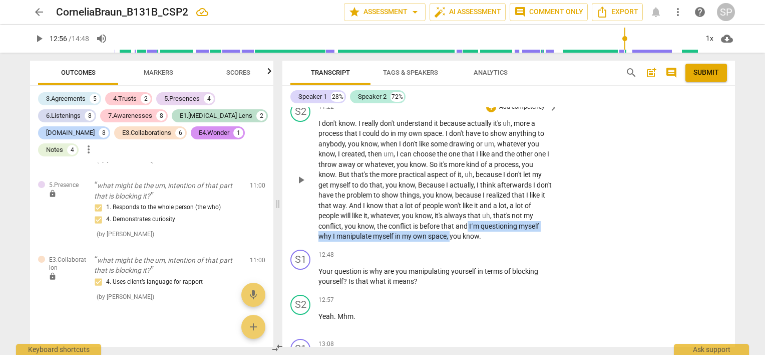
scroll to position [1896, 0]
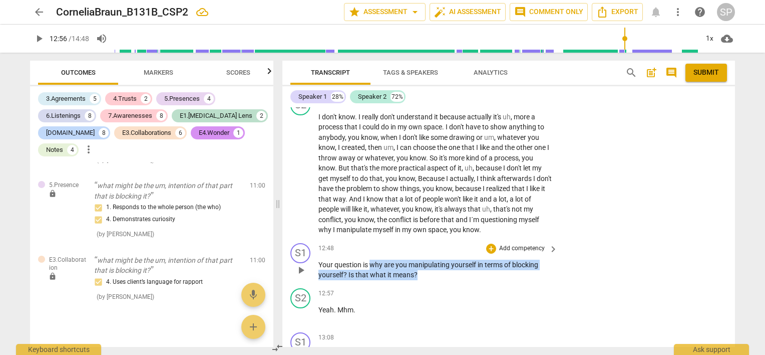
drag, startPoint x: 370, startPoint y: 232, endPoint x: 422, endPoint y: 244, distance: 53.3
click at [422, 259] on p "Your question is why are you manipulating yourself in terms of blocking yoursel…" at bounding box center [436, 269] width 234 height 21
click at [488, 243] on div "+" at bounding box center [491, 248] width 10 height 10
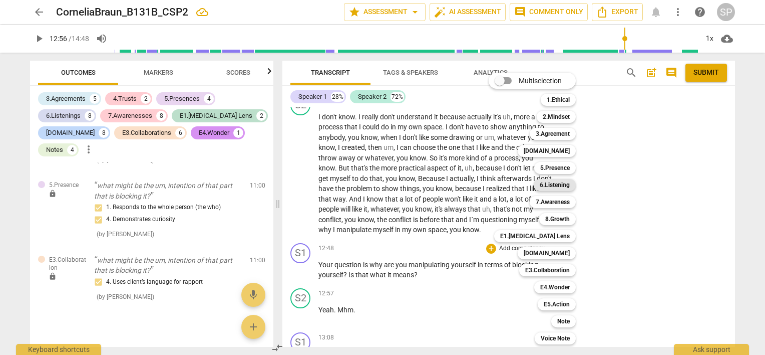
click at [547, 183] on b "6.Listening" at bounding box center [555, 185] width 30 height 12
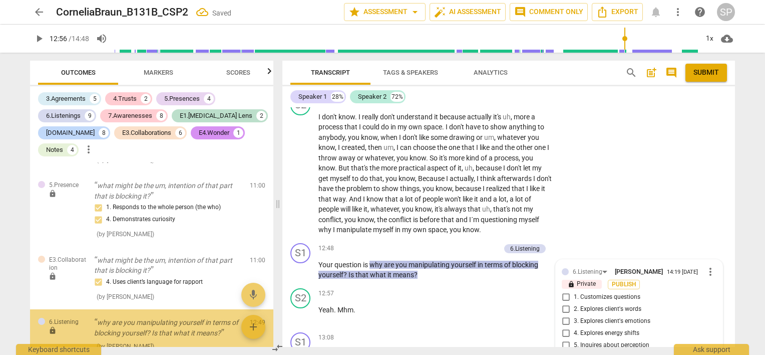
scroll to position [3716, 0]
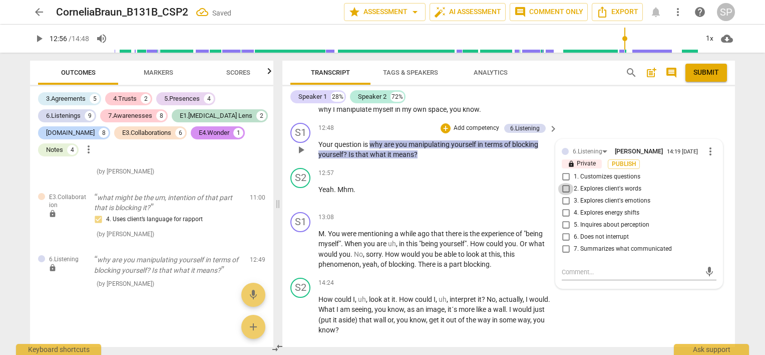
click at [562, 183] on input "2. Explores client's words" at bounding box center [566, 189] width 16 height 12
click at [563, 219] on input "5. Inquires about perception" at bounding box center [566, 225] width 16 height 12
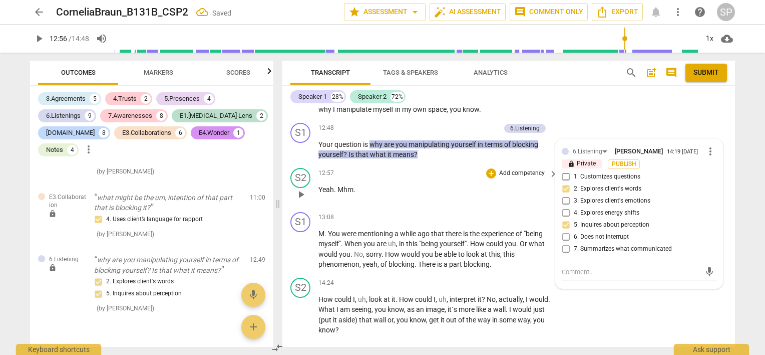
click at [463, 170] on div "12:57 + Add competency keyboard_arrow_right Yeah . Mhm ." at bounding box center [439, 186] width 240 height 36
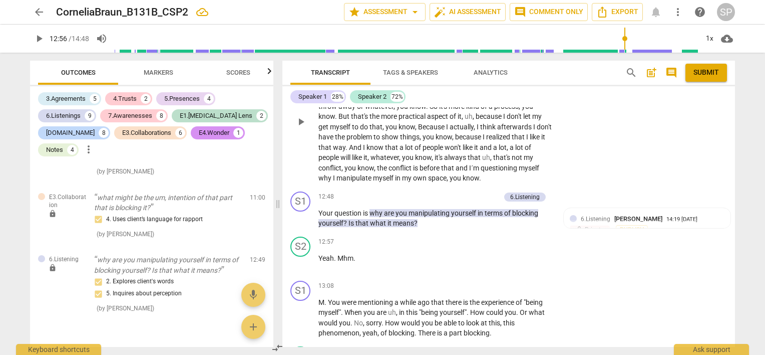
scroll to position [1966, 0]
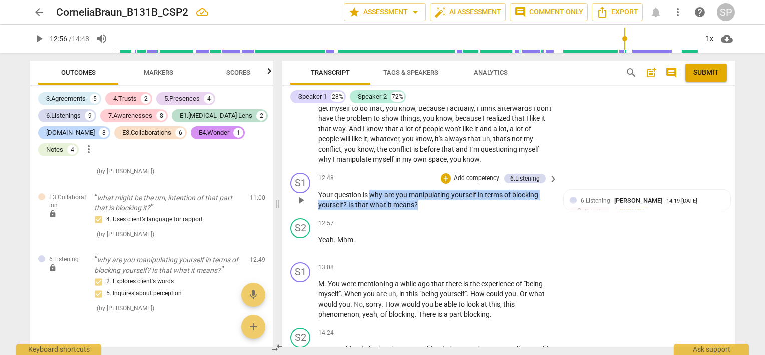
drag, startPoint x: 370, startPoint y: 162, endPoint x: 428, endPoint y: 178, distance: 59.8
click at [428, 189] on p "Your question is why are you manipulating yourself in terms of blocking yoursel…" at bounding box center [436, 199] width 234 height 21
click at [441, 173] on div "+" at bounding box center [446, 178] width 10 height 10
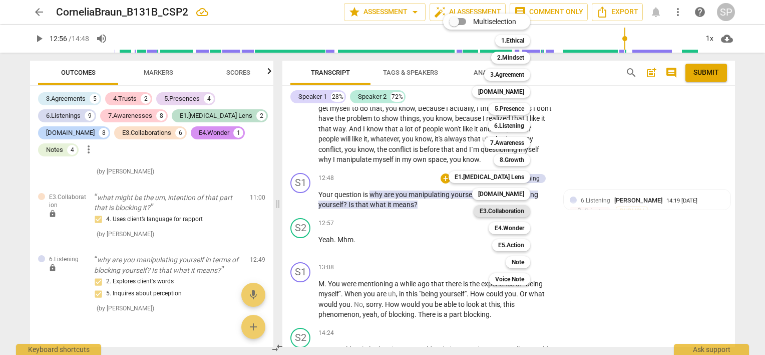
click at [498, 210] on b "E3.Collaboration" at bounding box center [502, 211] width 45 height 12
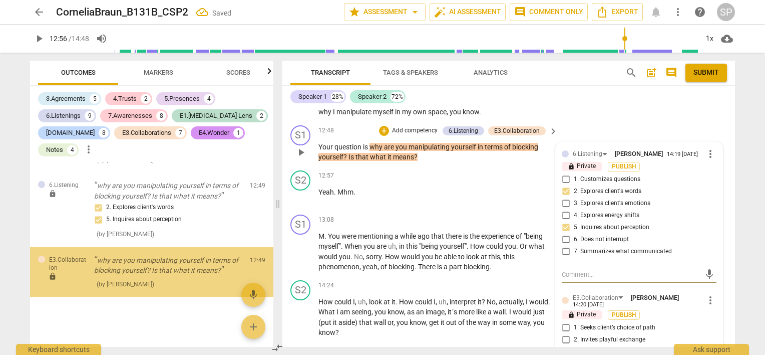
scroll to position [2083, 0]
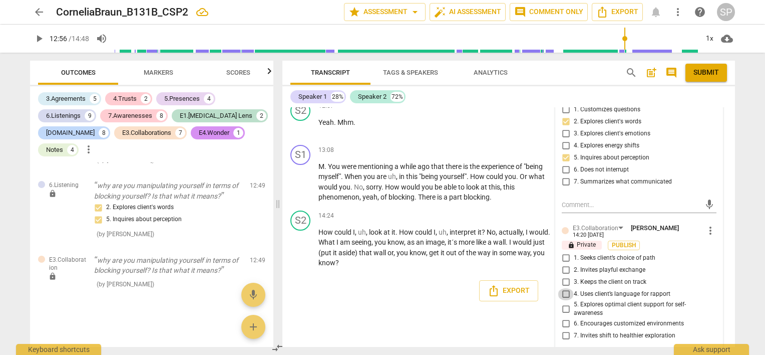
click at [564, 288] on input "4. Uses client’s language for rapport" at bounding box center [566, 294] width 16 height 12
click at [446, 210] on div "14:24 + Add competency keyboard_arrow_right How could I , uh , look at it . How…" at bounding box center [439, 239] width 240 height 58
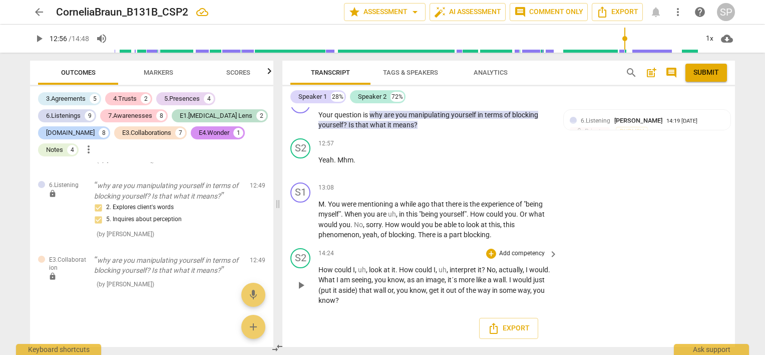
scroll to position [2016, 0]
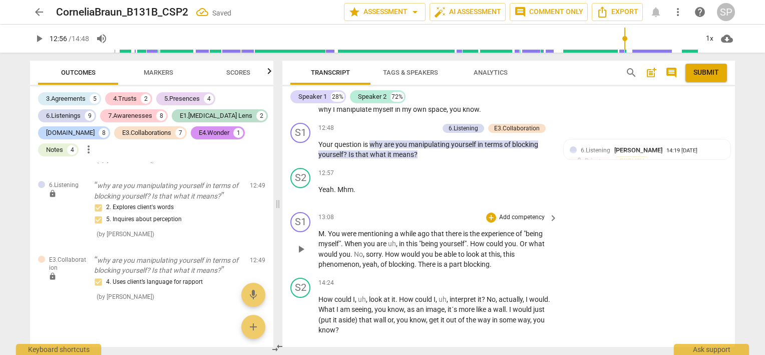
click at [299, 243] on span "play_arrow" at bounding box center [301, 249] width 12 height 12
click at [74, 113] on div "6.Listenings" at bounding box center [63, 116] width 35 height 10
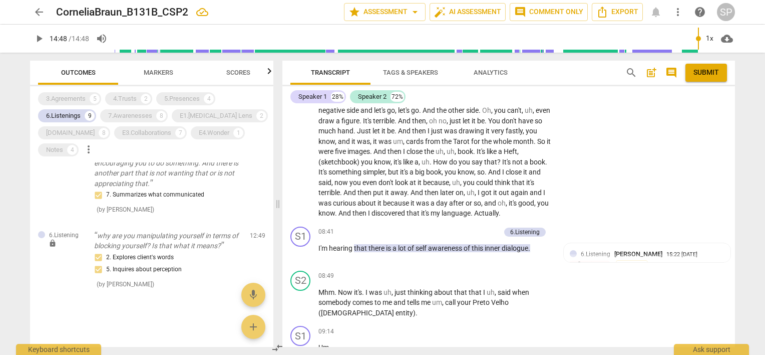
scroll to position [1107, 0]
